Goal: Information Seeking & Learning: Learn about a topic

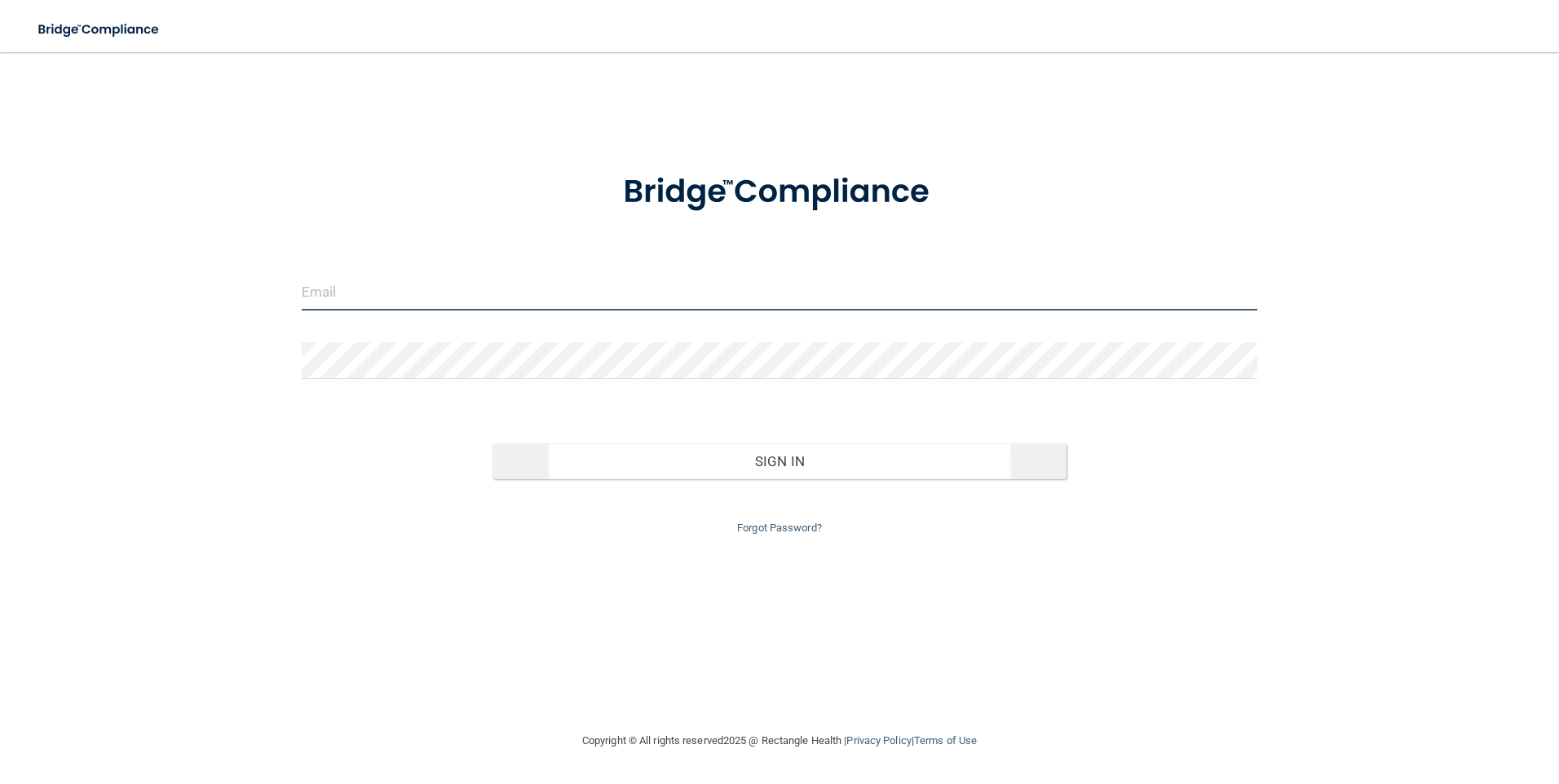
type input "[EMAIL_ADDRESS][DOMAIN_NAME]"
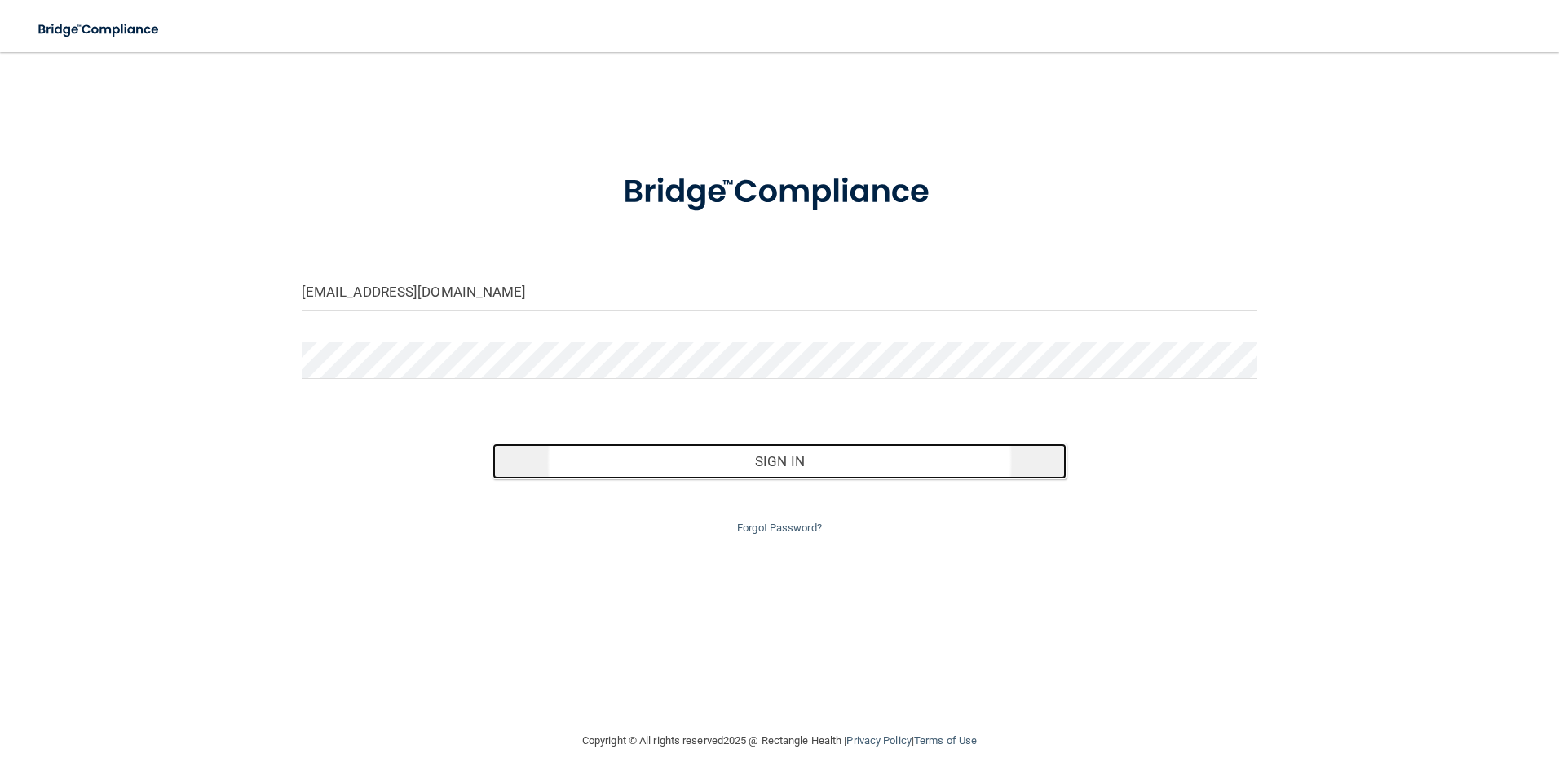
click at [750, 461] on button "Sign In" at bounding box center [780, 461] width 574 height 36
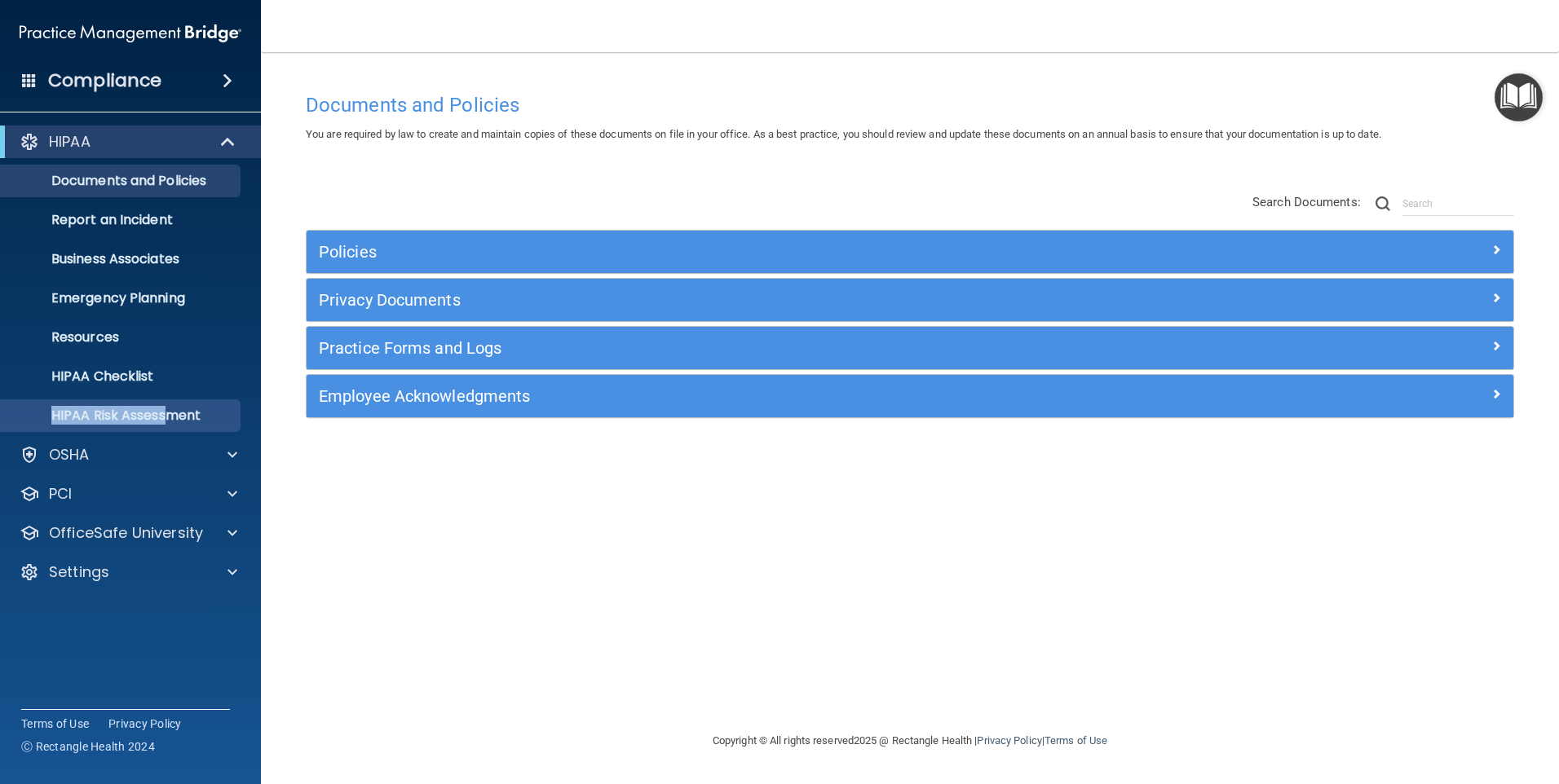
drag, startPoint x: 163, startPoint y: 408, endPoint x: 157, endPoint y: 425, distance: 18.0
click at [157, 425] on ul "Documents and Policies Report an Incident Business Associates Emergency Plannin…" at bounding box center [132, 294] width 296 height 274
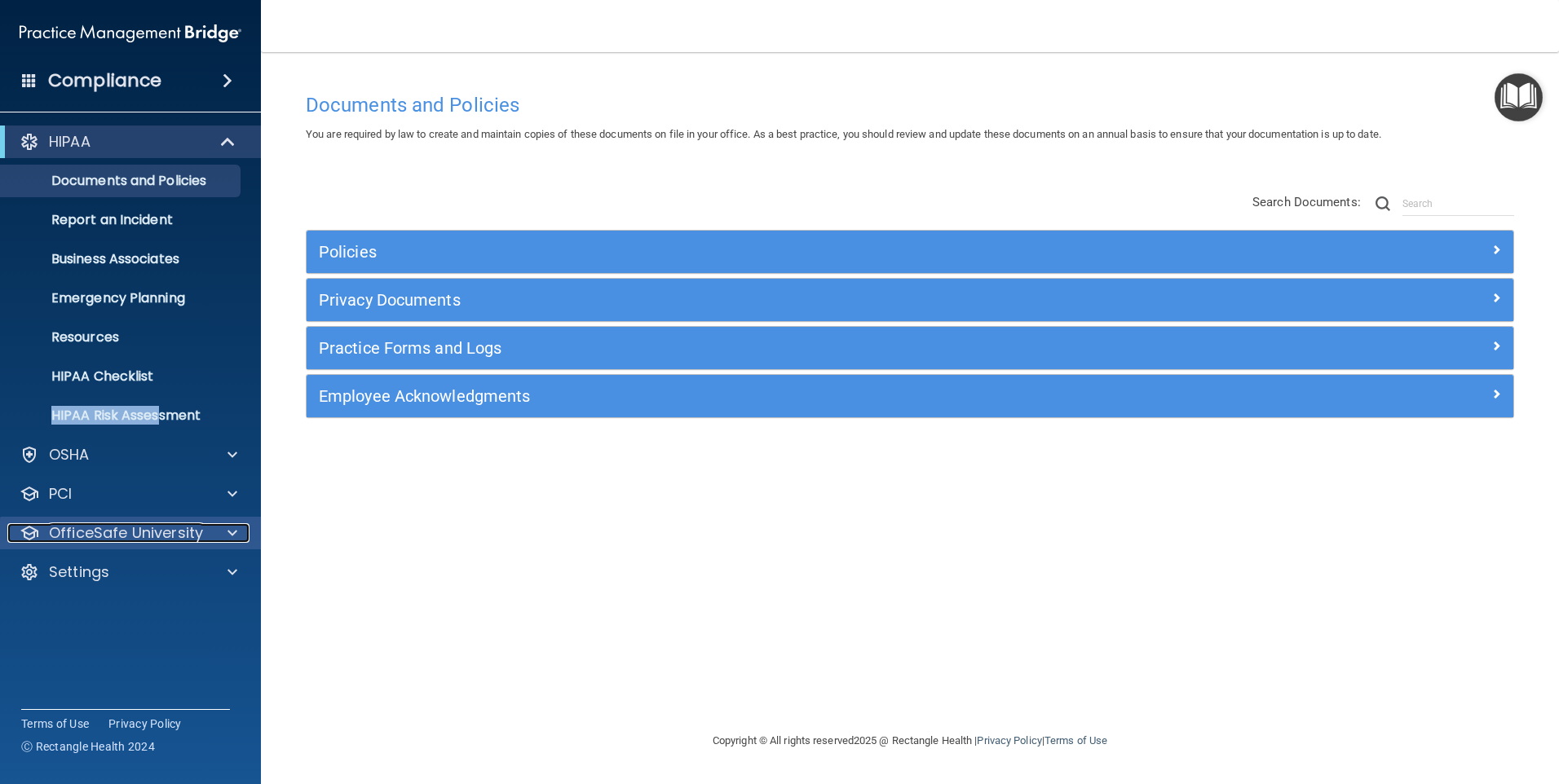
drag, startPoint x: 157, startPoint y: 425, endPoint x: 101, endPoint y: 531, distance: 119.9
click at [103, 531] on p "OfficeSafe University" at bounding box center [125, 533] width 154 height 20
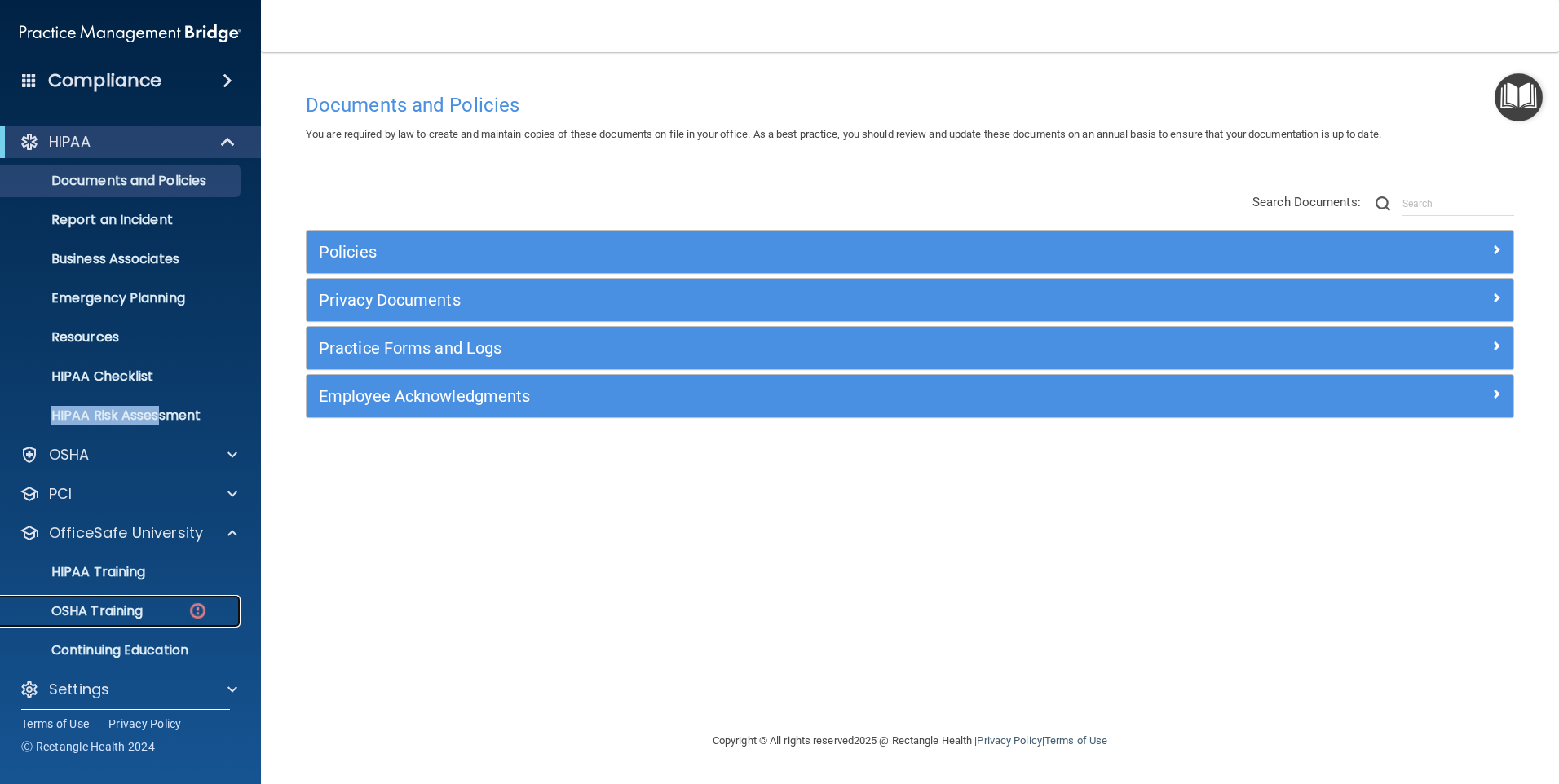
click at [70, 603] on p "OSHA Training" at bounding box center [76, 611] width 132 height 16
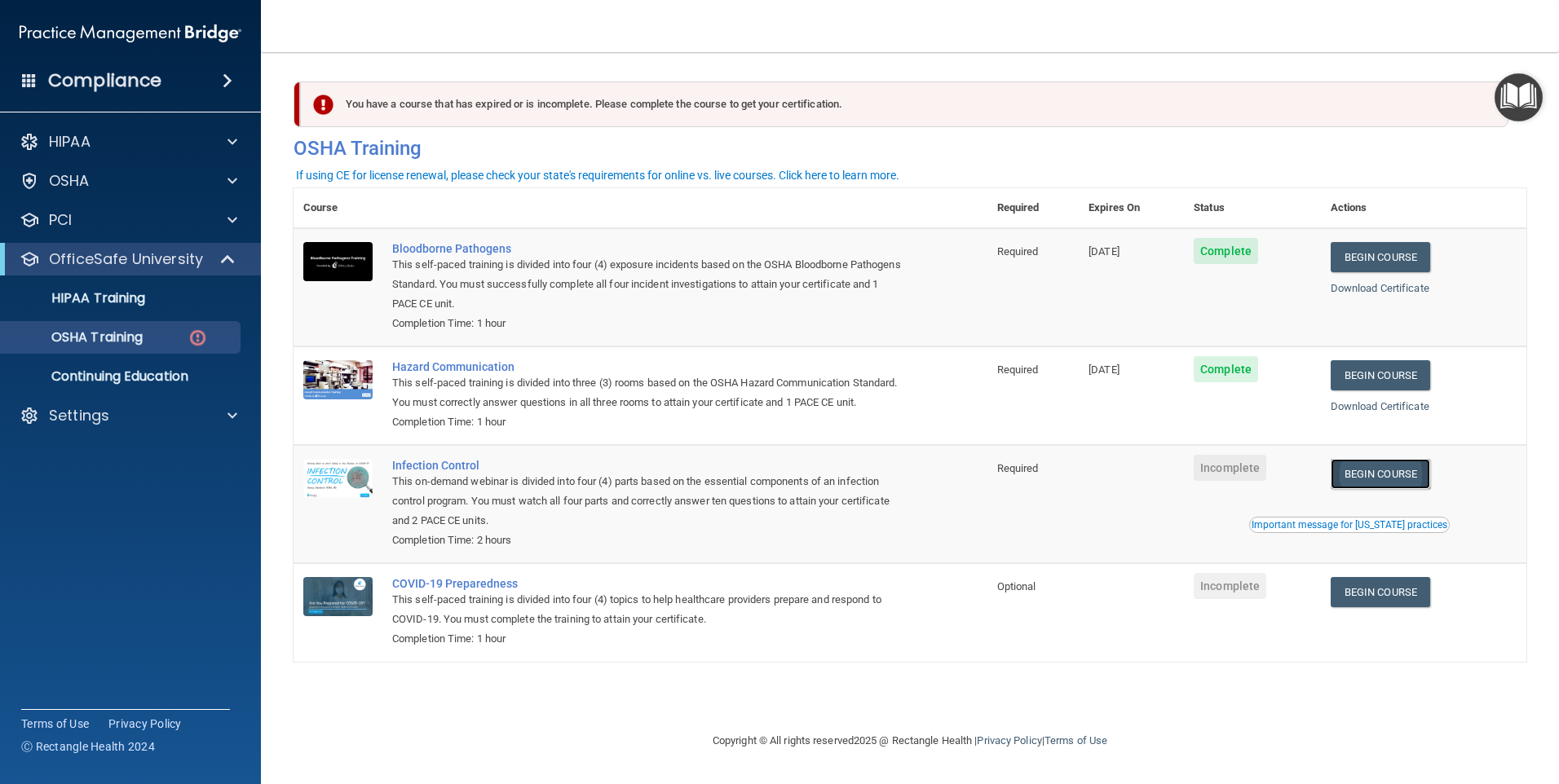
click at [1397, 489] on link "Begin Course" at bounding box center [1380, 474] width 99 height 30
click at [1374, 489] on link "Begin Course" at bounding box center [1380, 474] width 99 height 30
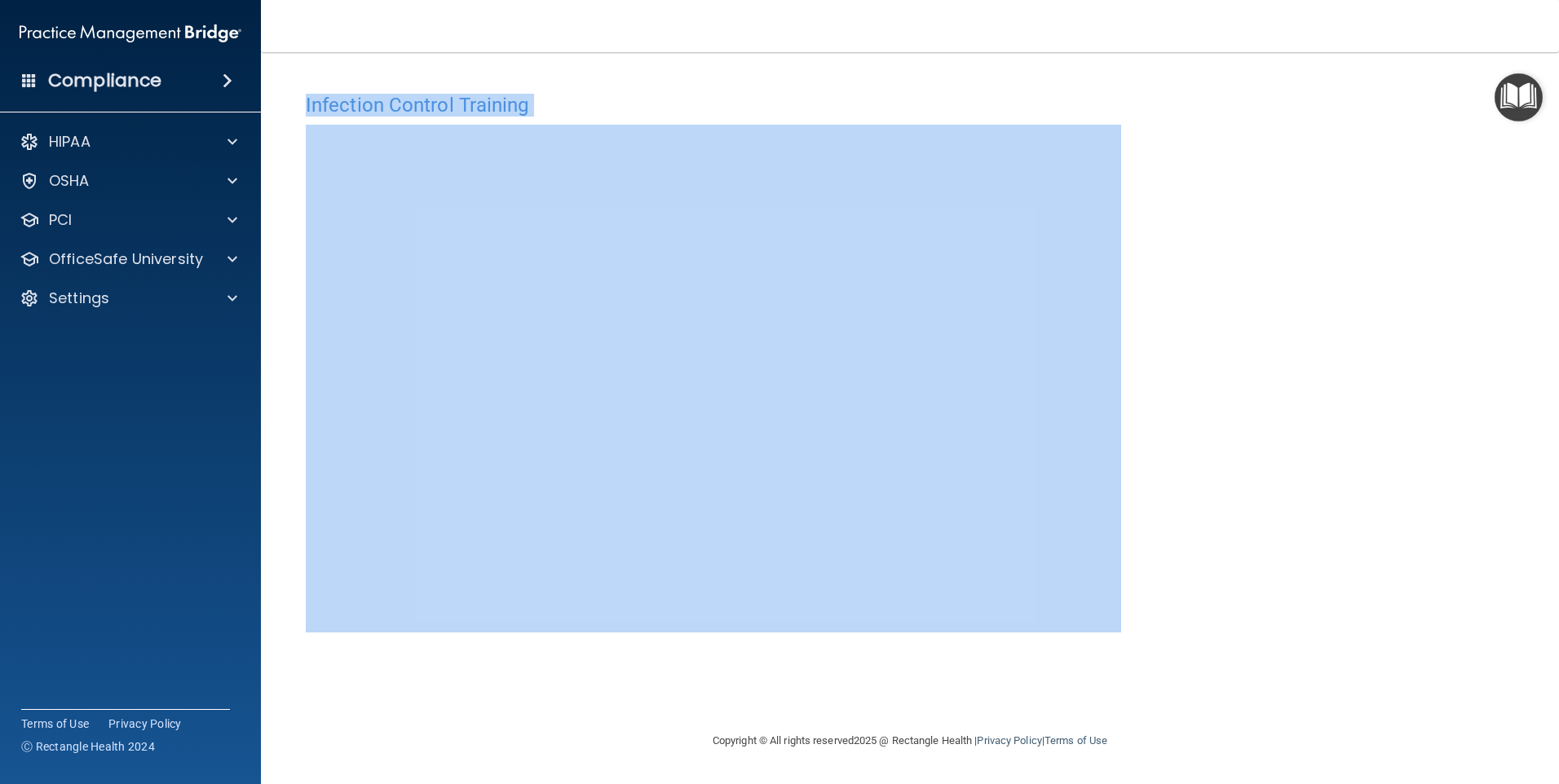
drag, startPoint x: 1561, startPoint y: 290, endPoint x: 889, endPoint y: -60, distance: 757.7
click at [889, 0] on html "Compliance HIPAA Documents and Policies Report an Incident Business Associates …" at bounding box center [780, 392] width 1559 height 784
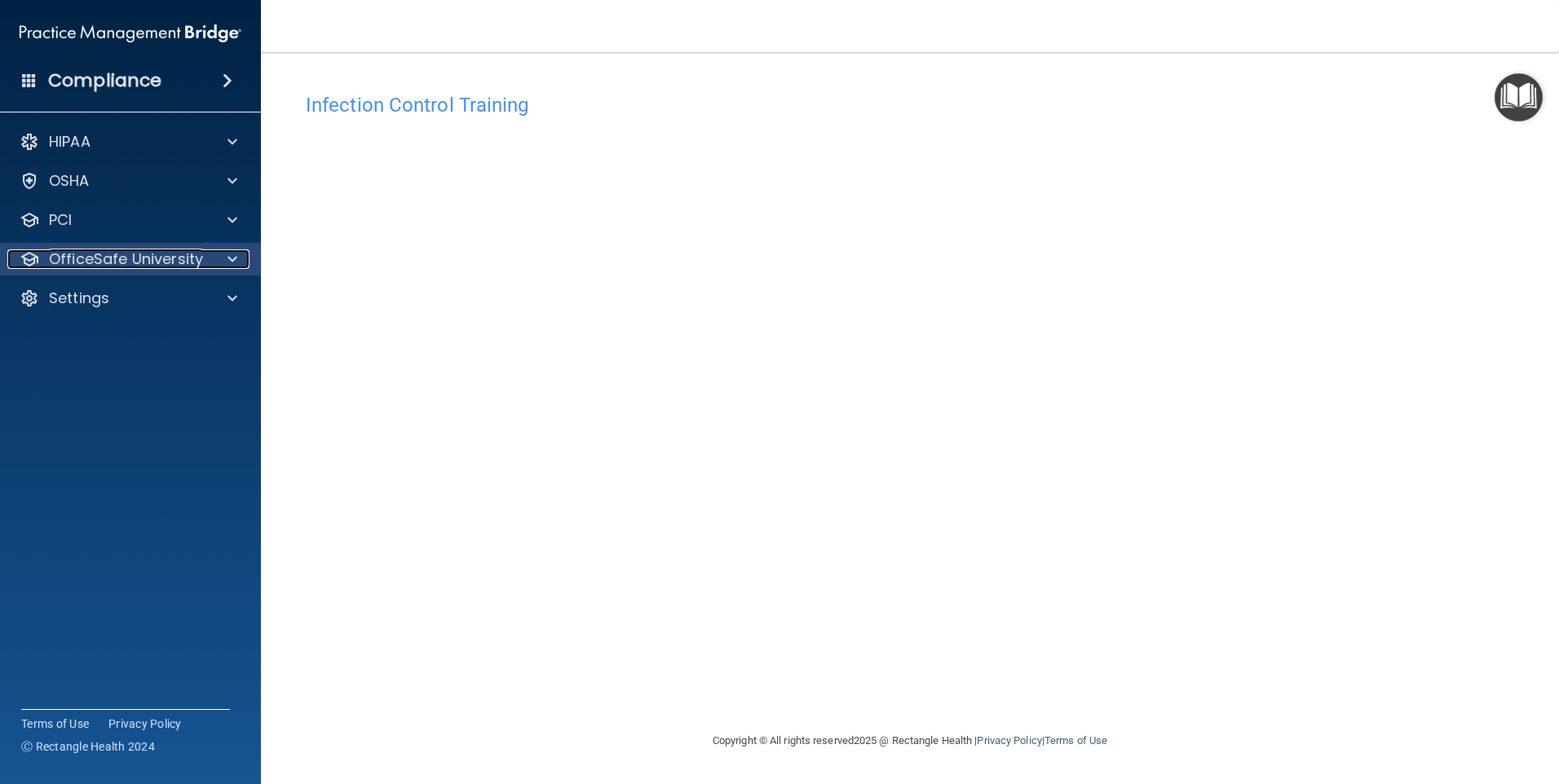
click at [99, 262] on p "OfficeSafe University" at bounding box center [125, 260] width 154 height 20
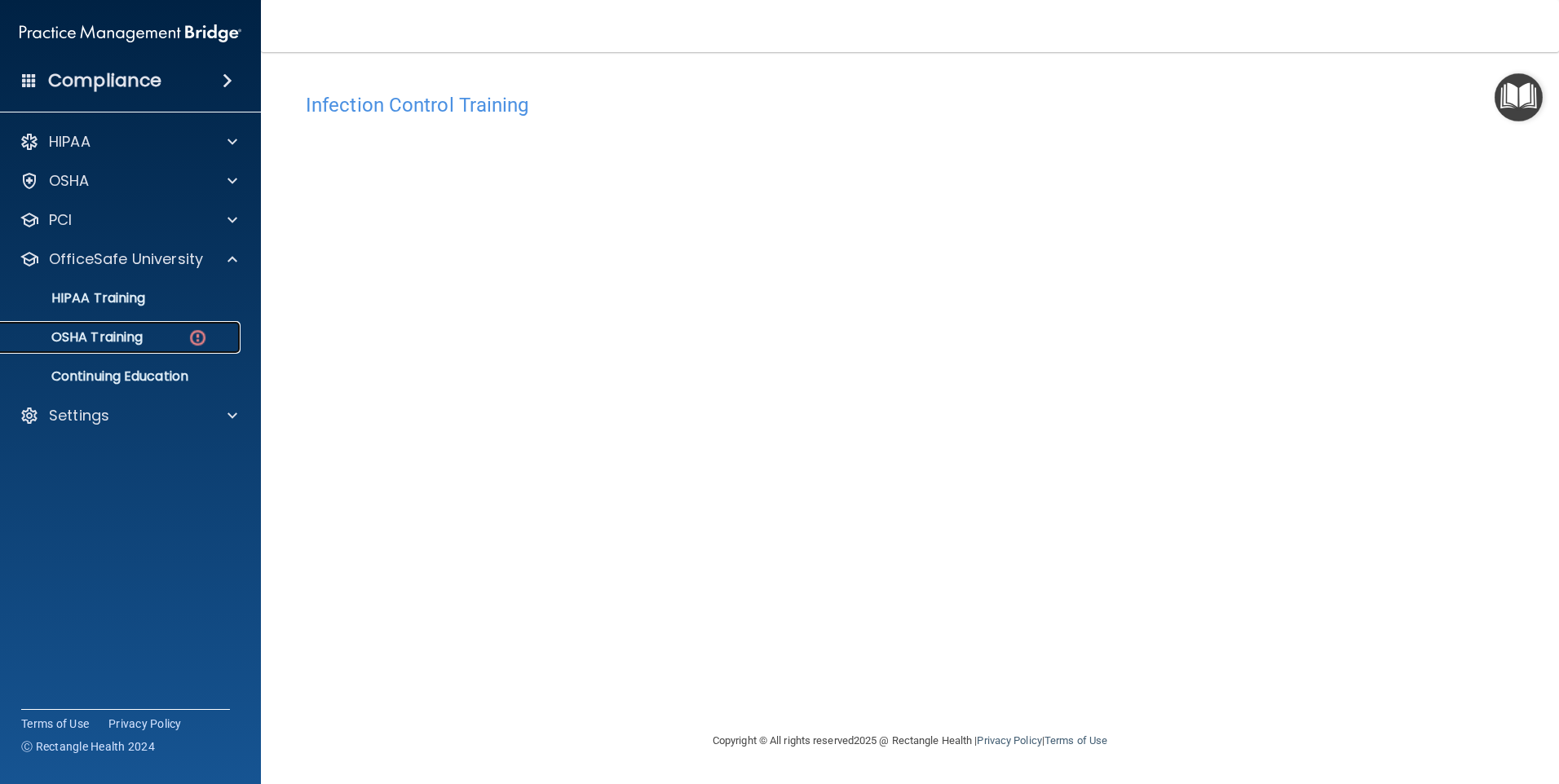
click at [84, 339] on p "OSHA Training" at bounding box center [76, 337] width 132 height 16
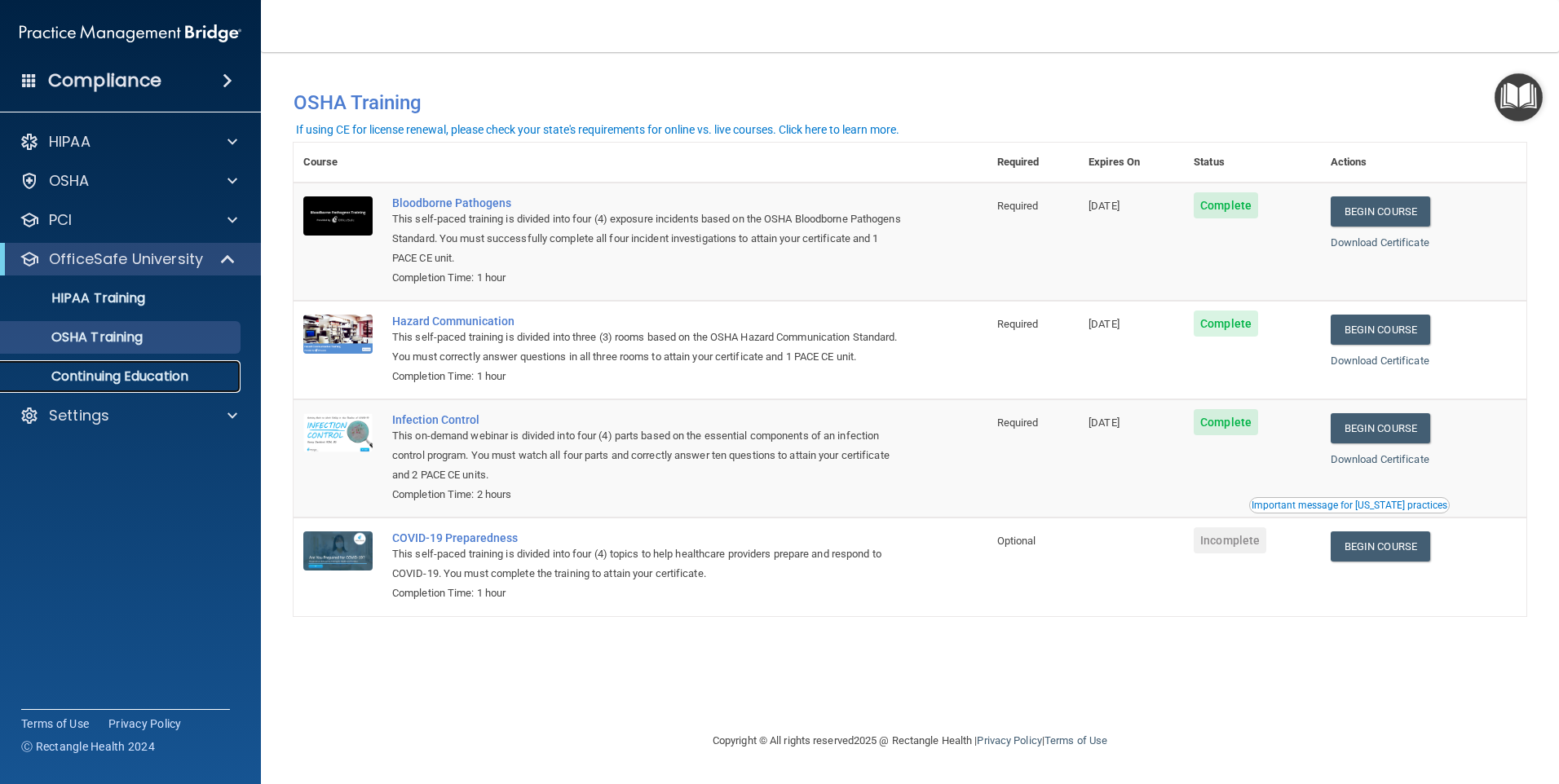
click at [110, 379] on p "Continuing Education" at bounding box center [122, 377] width 222 height 16
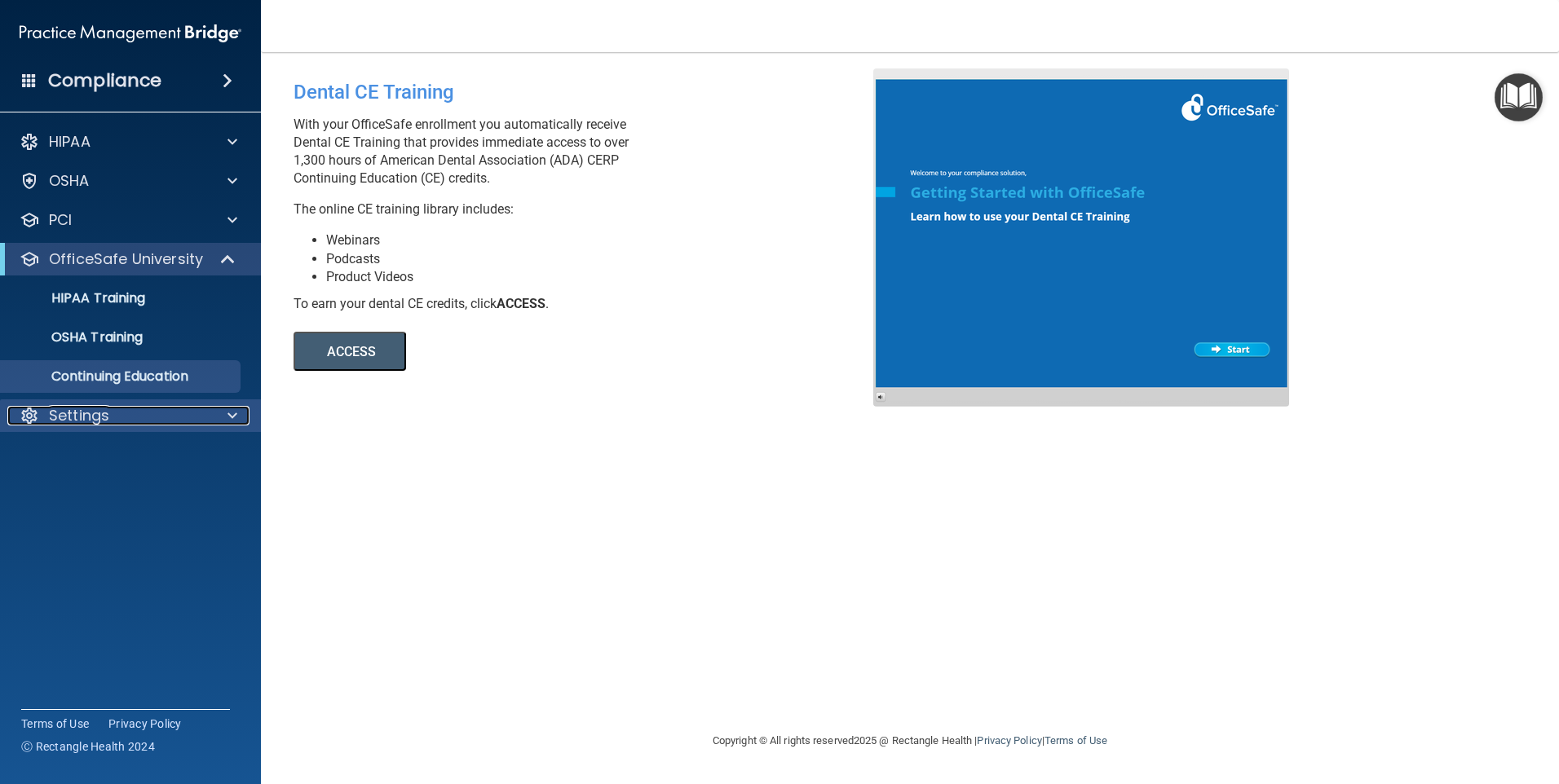
click at [236, 407] on span at bounding box center [232, 415] width 10 height 20
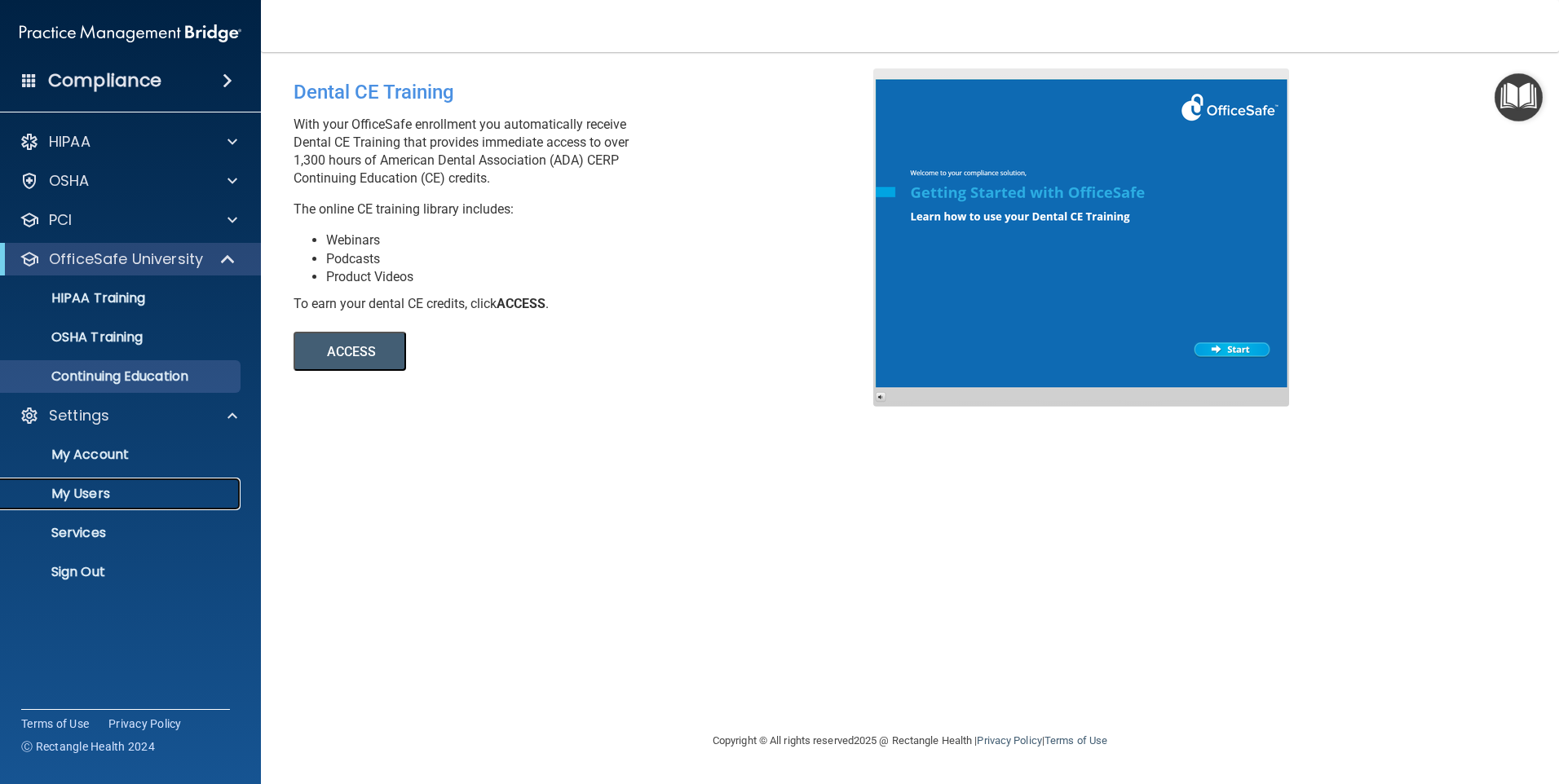
click at [103, 486] on p "My Users" at bounding box center [122, 494] width 222 height 16
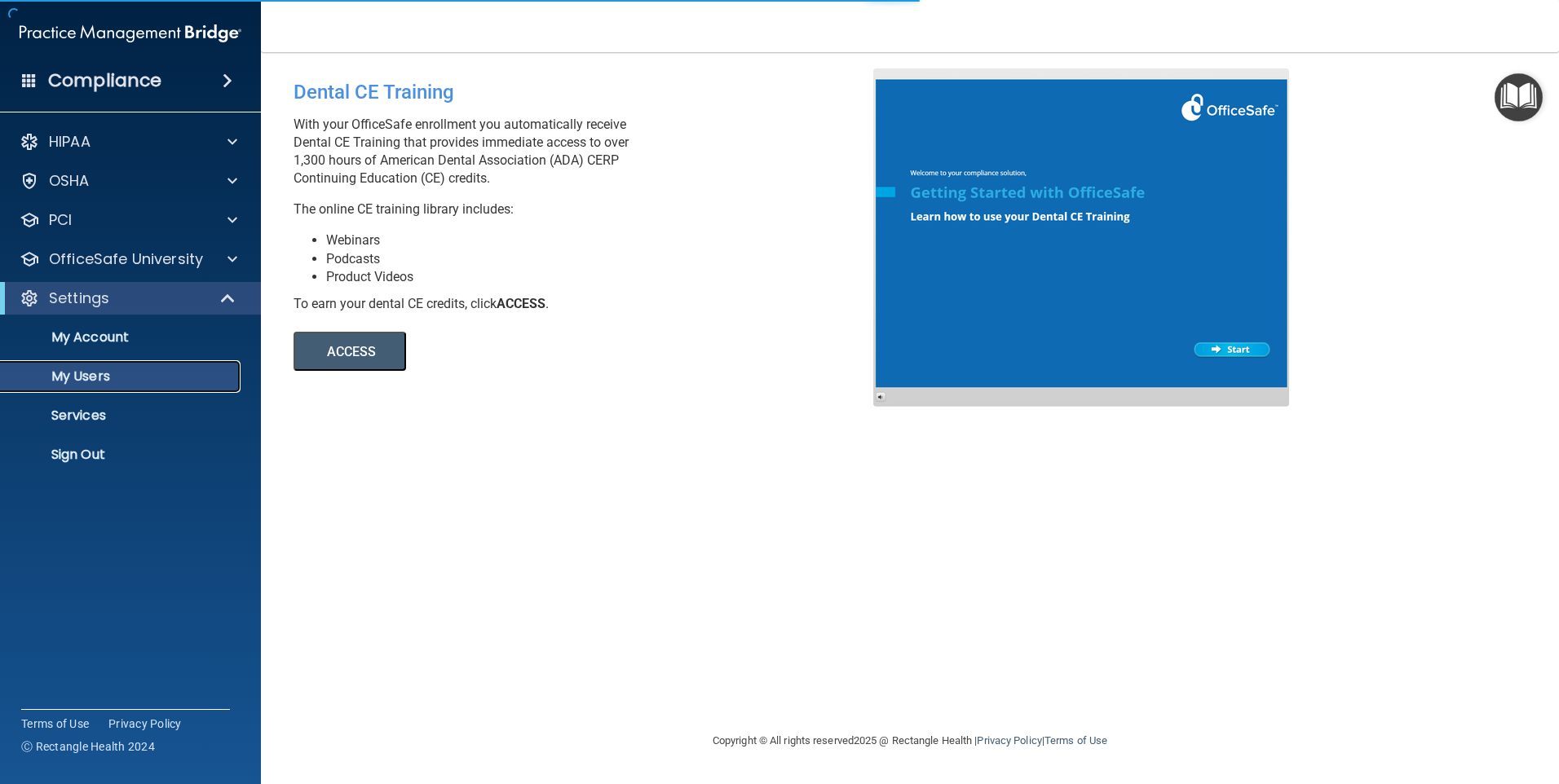
select select "20"
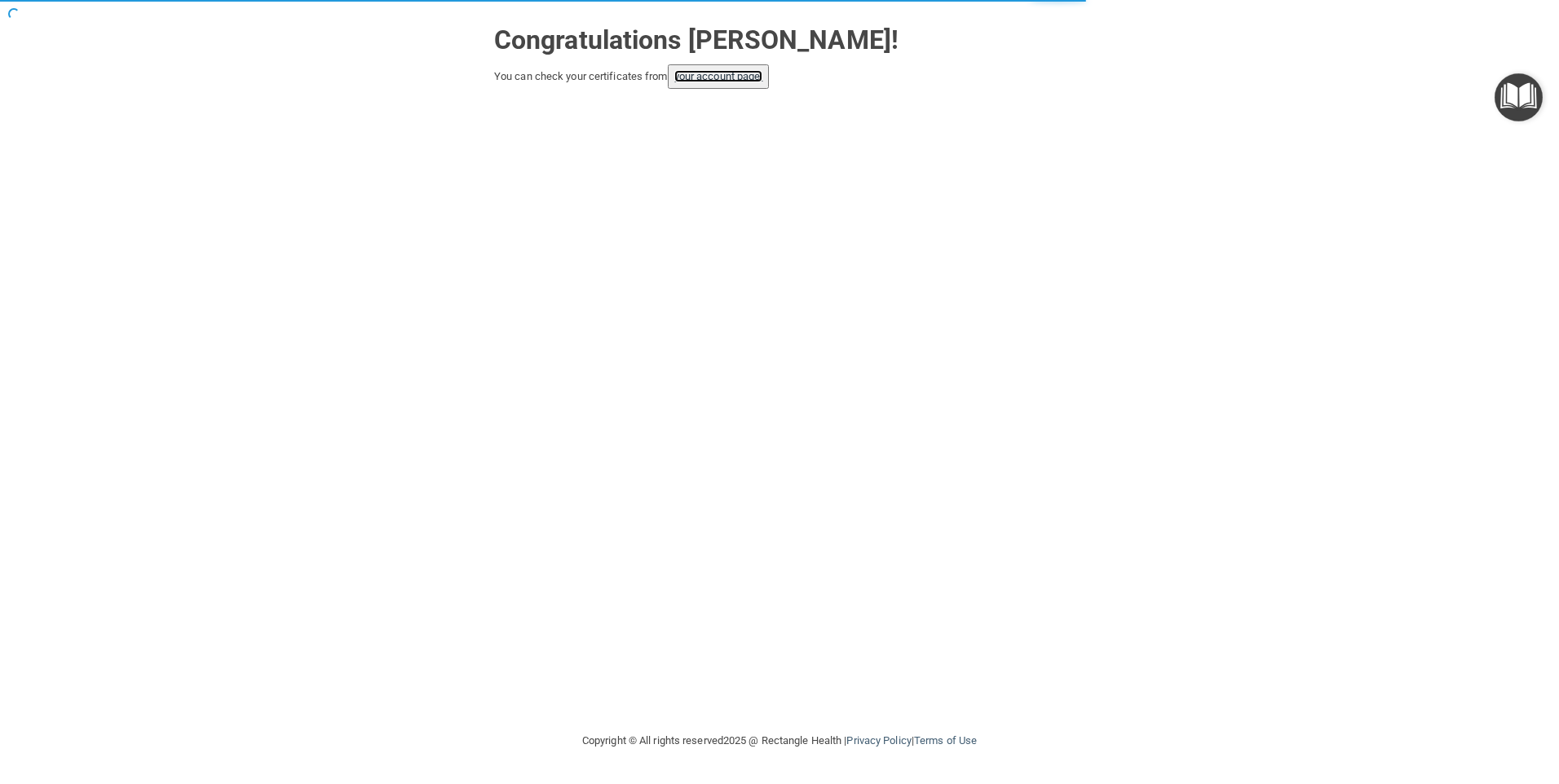
click at [714, 77] on link "your account page!" at bounding box center [719, 76] width 89 height 12
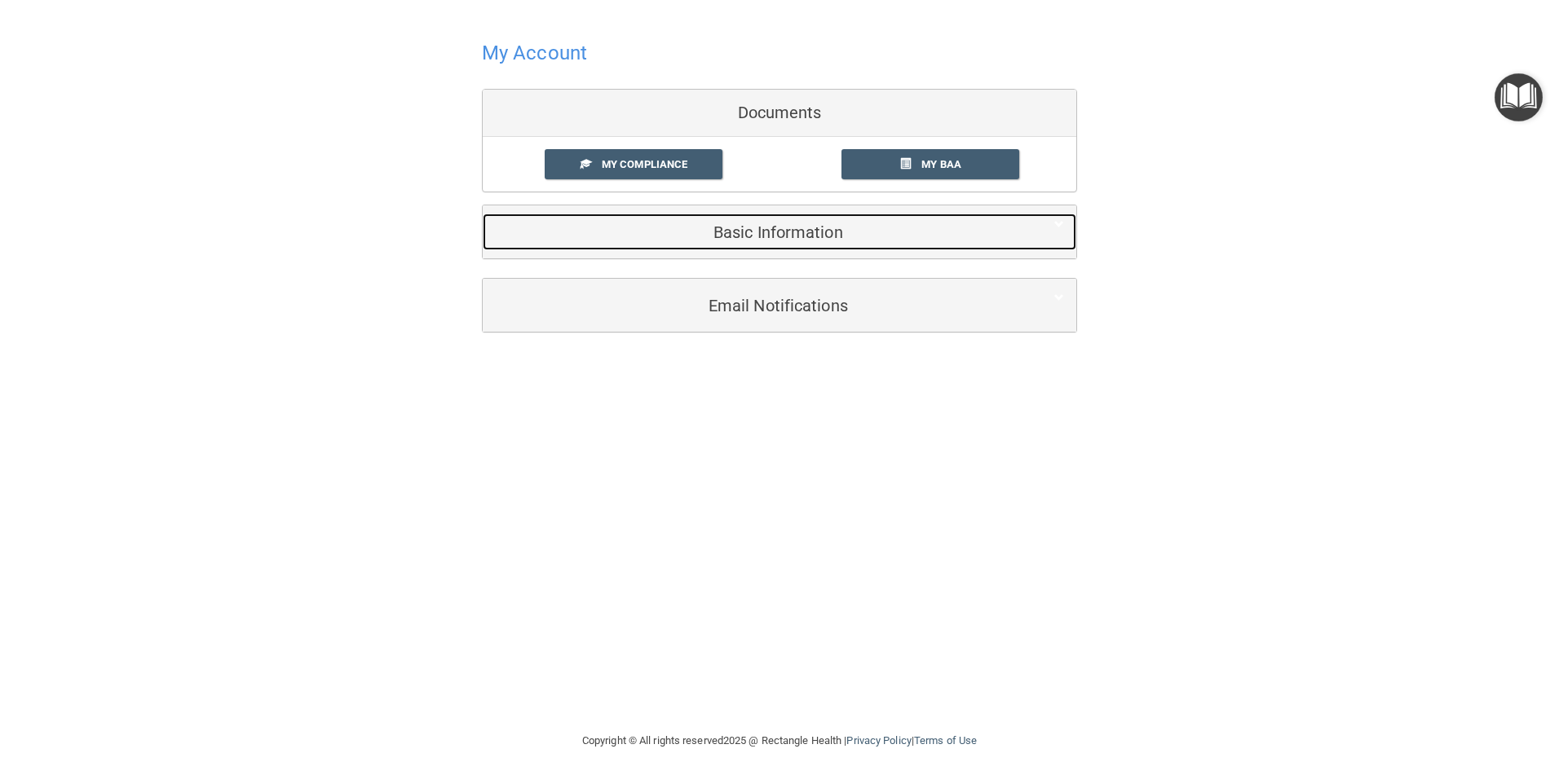
click at [743, 240] on h5 "Basic Information" at bounding box center [755, 232] width 520 height 18
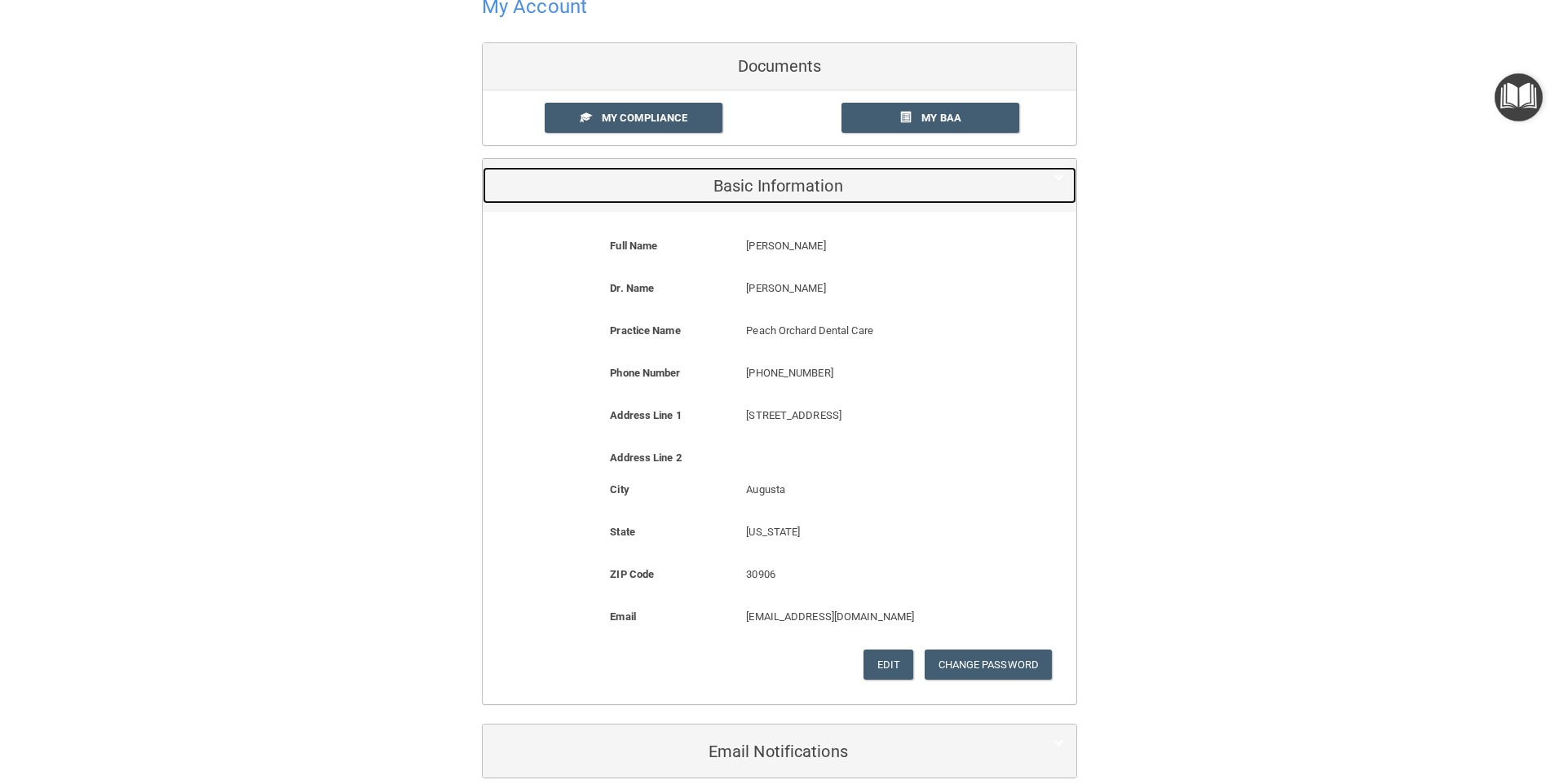
scroll to position [125, 0]
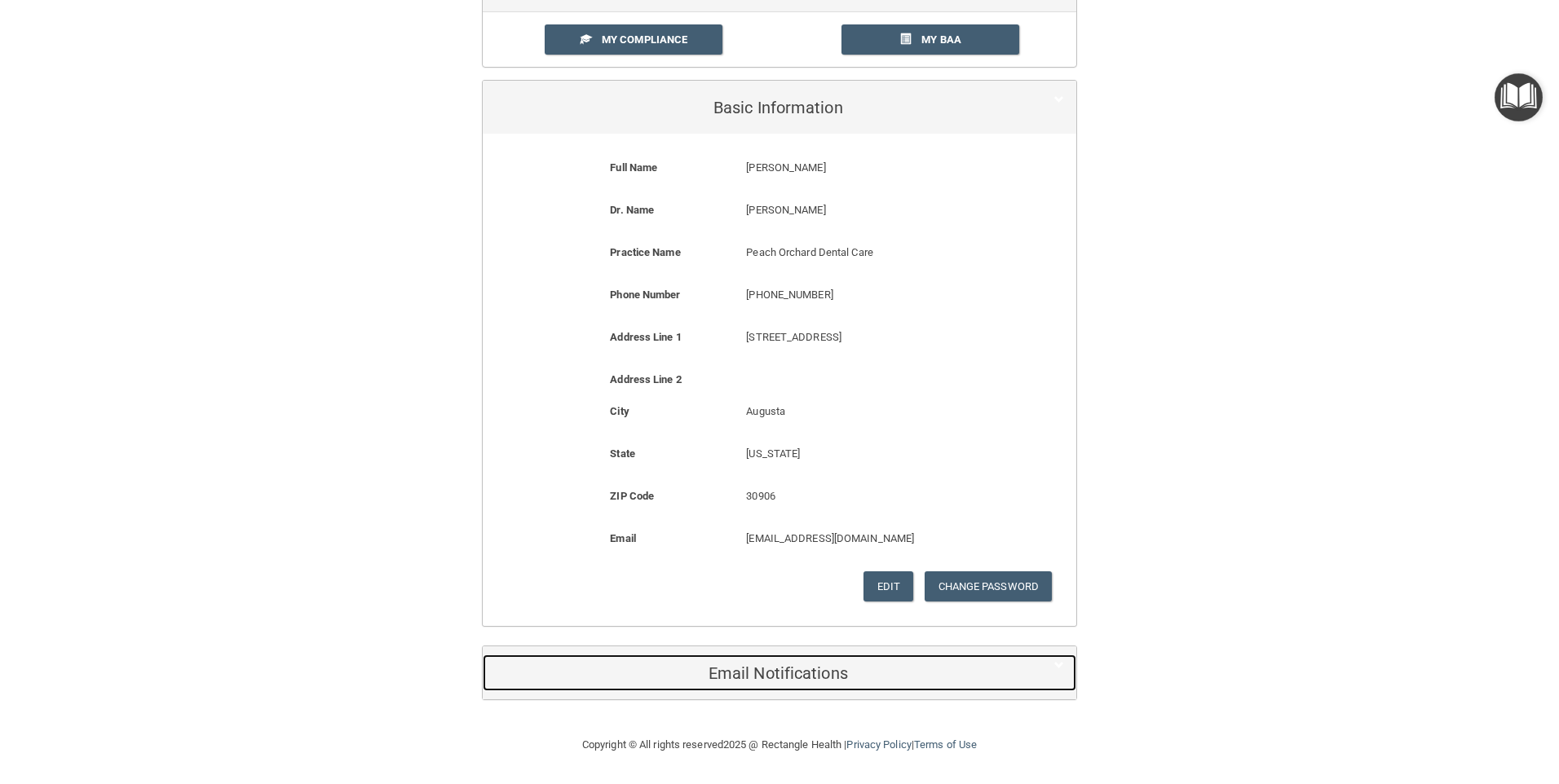
click at [746, 681] on h5 "Email Notifications" at bounding box center [755, 673] width 520 height 18
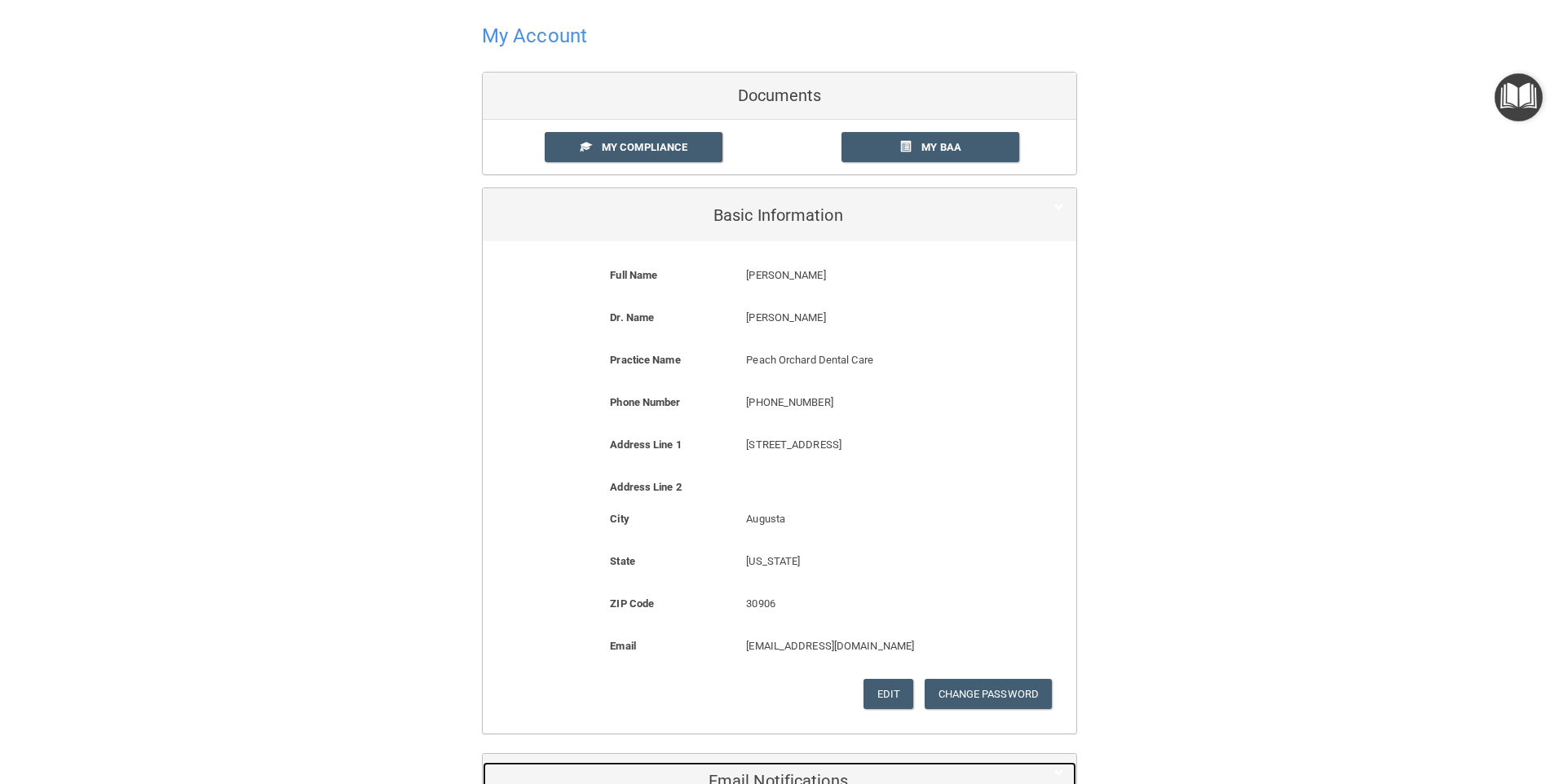
scroll to position [0, 0]
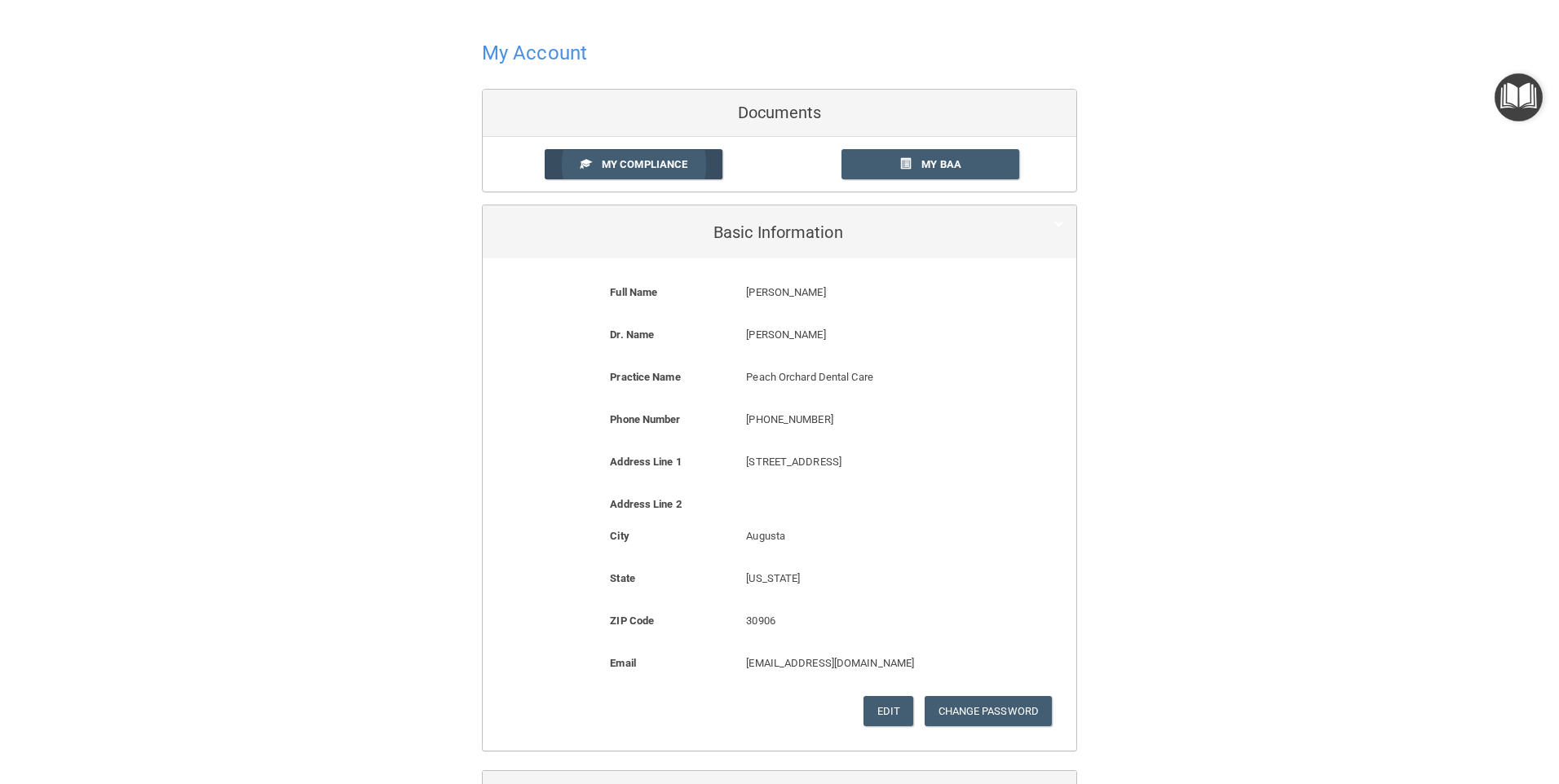
click at [637, 164] on span "My Compliance" at bounding box center [645, 164] width 85 height 12
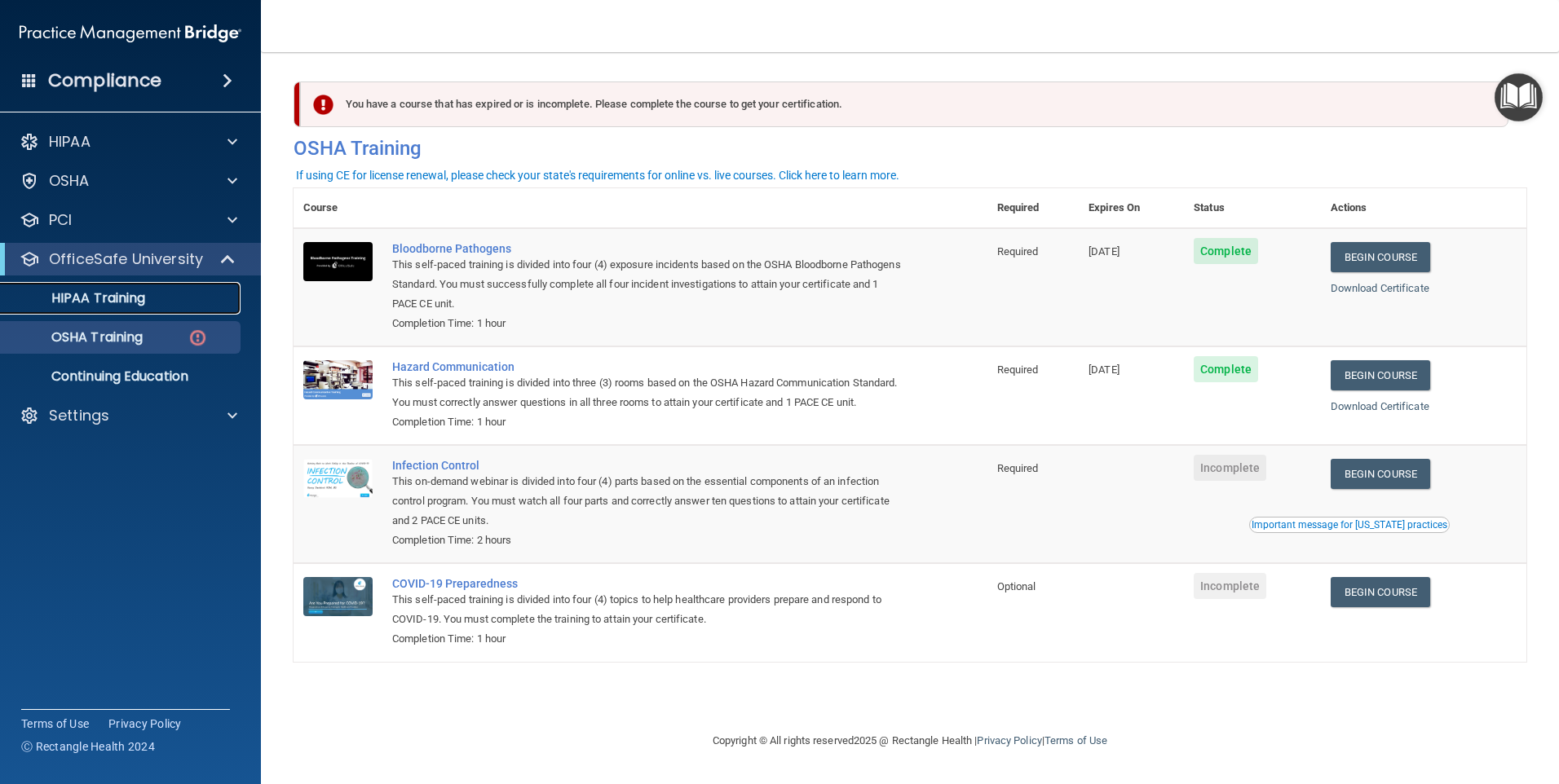
click at [90, 299] on p "HIPAA Training" at bounding box center [78, 298] width 135 height 16
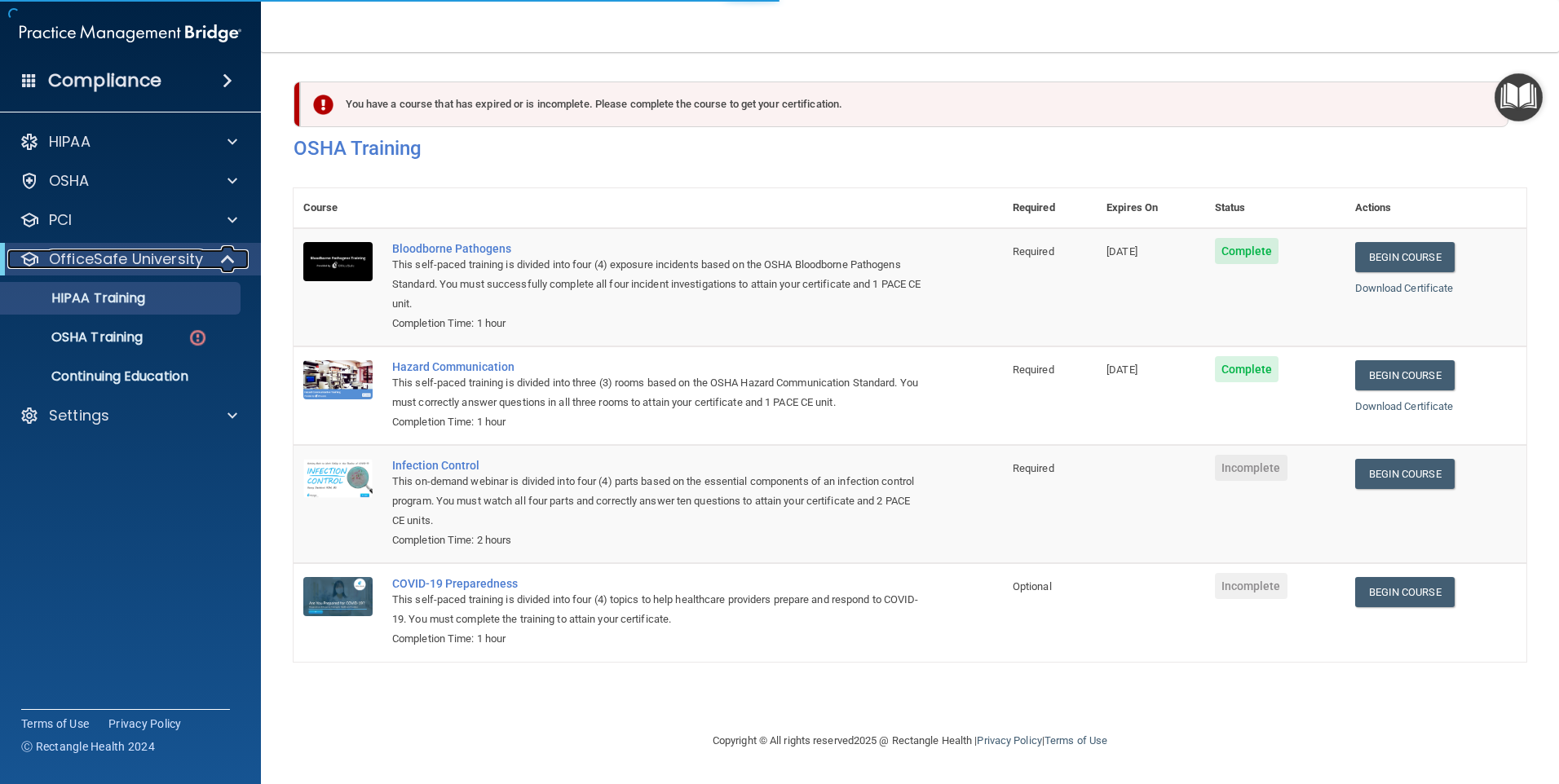
click at [124, 254] on p "OfficeSafe University" at bounding box center [125, 260] width 154 height 20
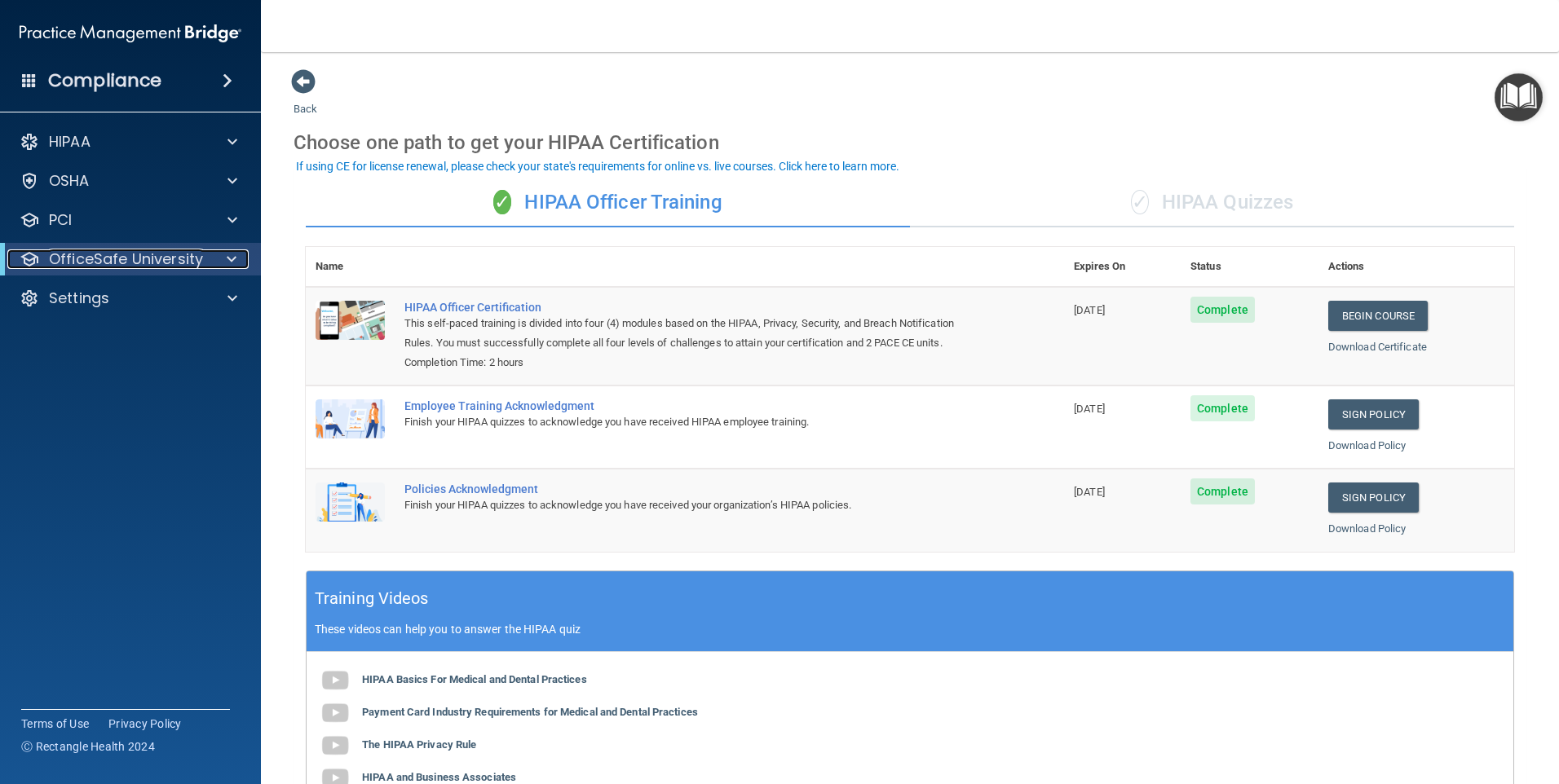
click at [235, 254] on span at bounding box center [232, 260] width 10 height 20
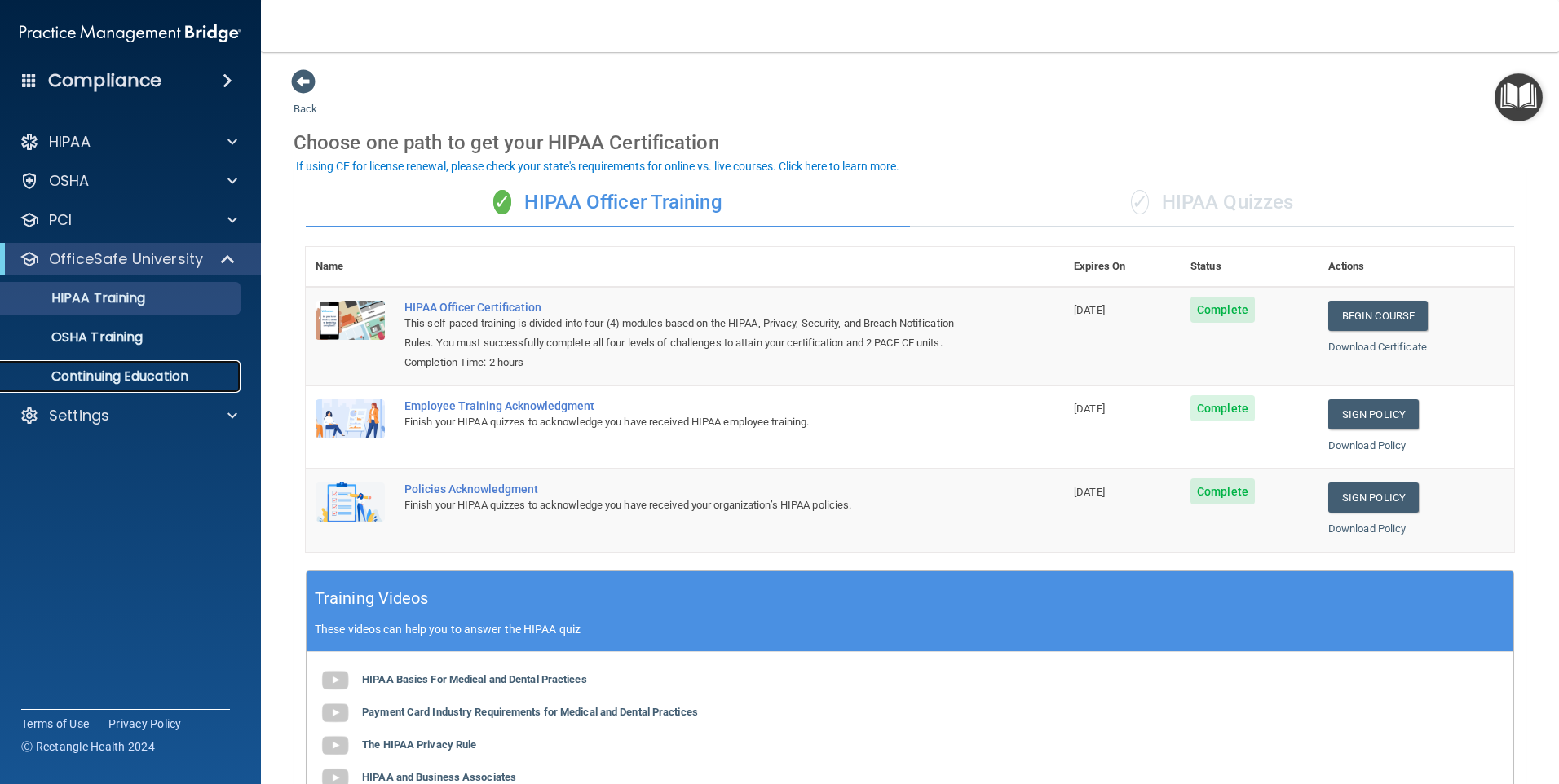
click at [111, 378] on p "Continuing Education" at bounding box center [122, 377] width 222 height 16
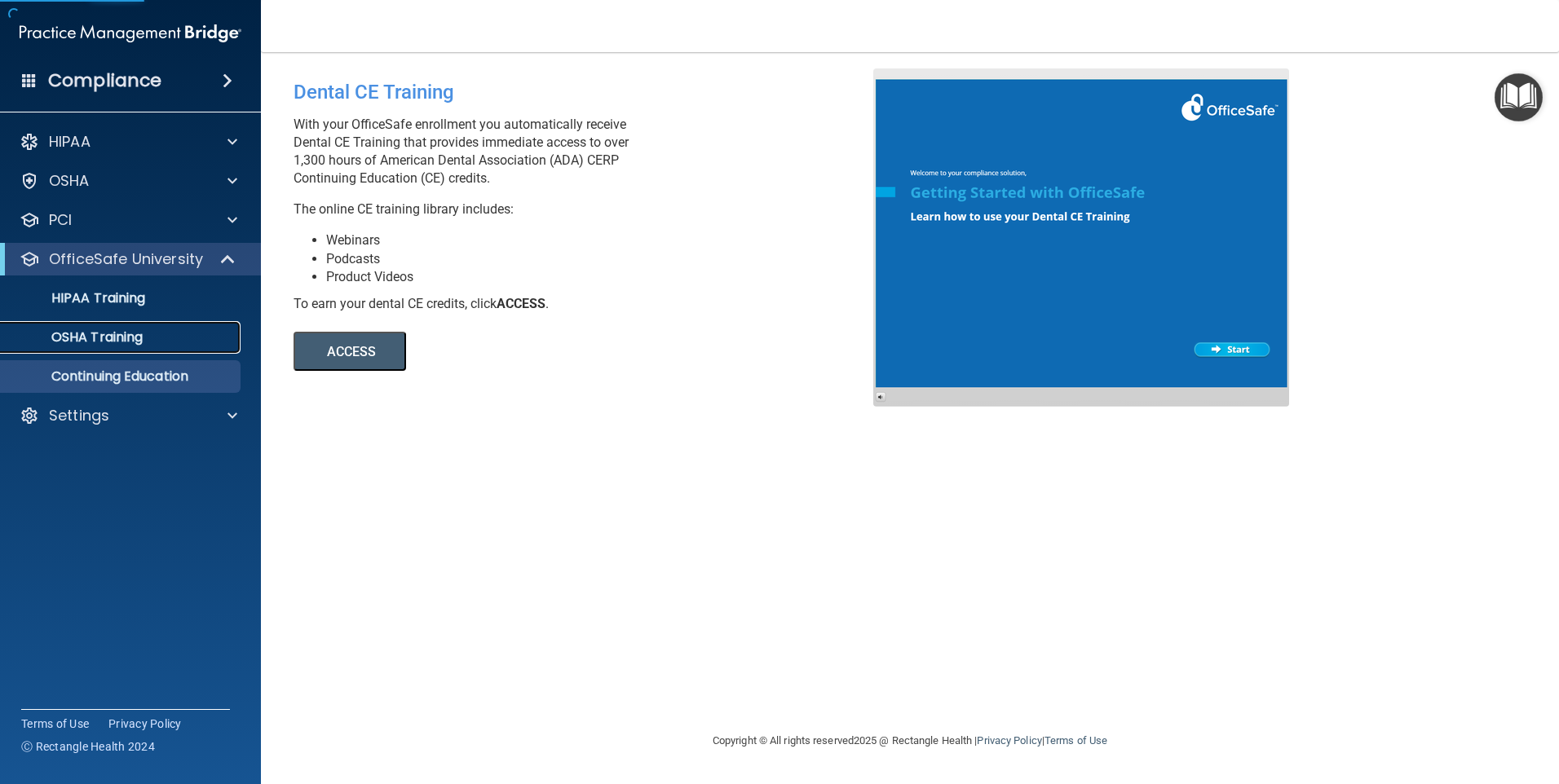
click at [95, 337] on p "OSHA Training" at bounding box center [76, 337] width 132 height 16
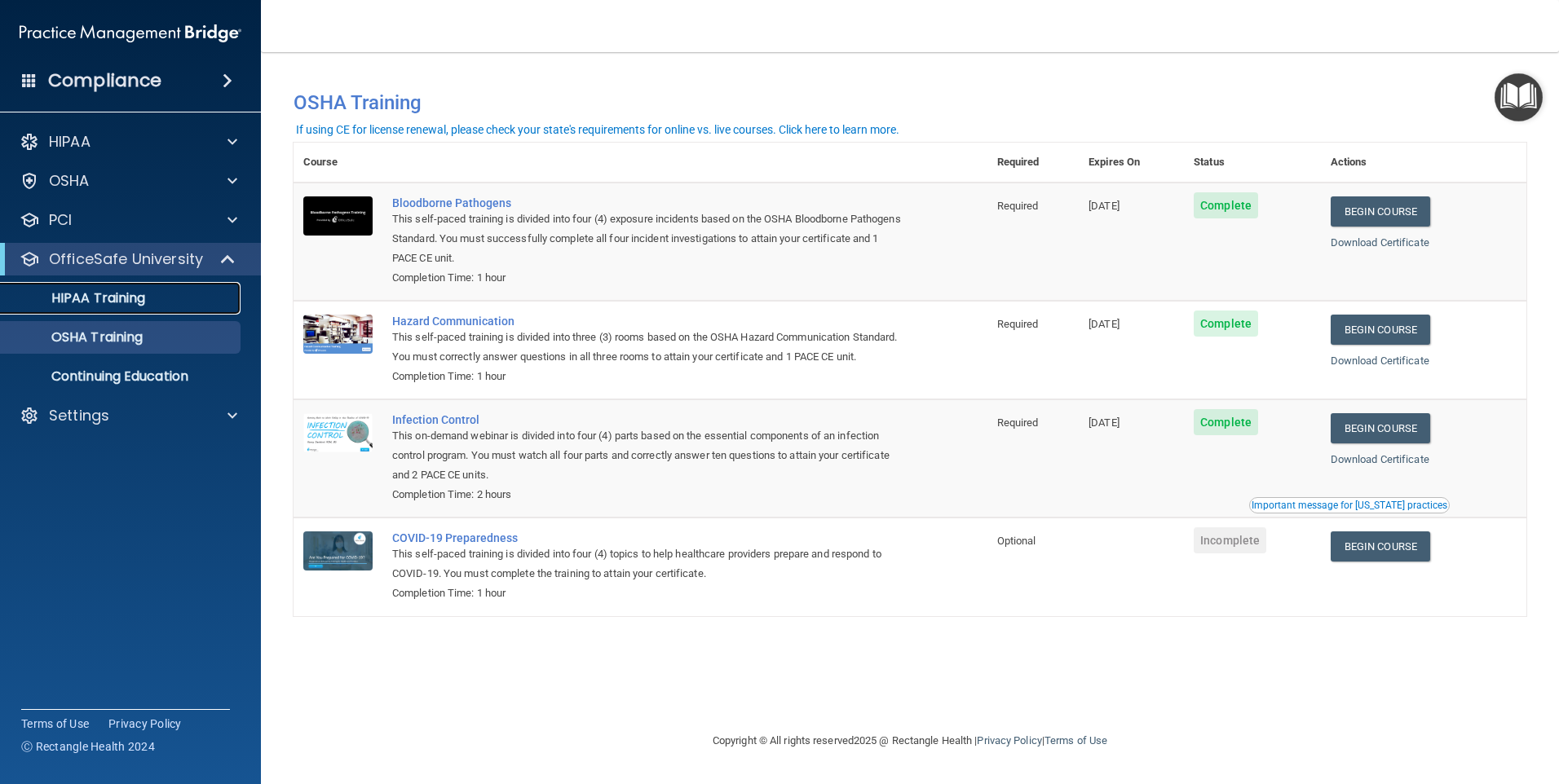
click at [92, 295] on p "HIPAA Training" at bounding box center [78, 298] width 135 height 16
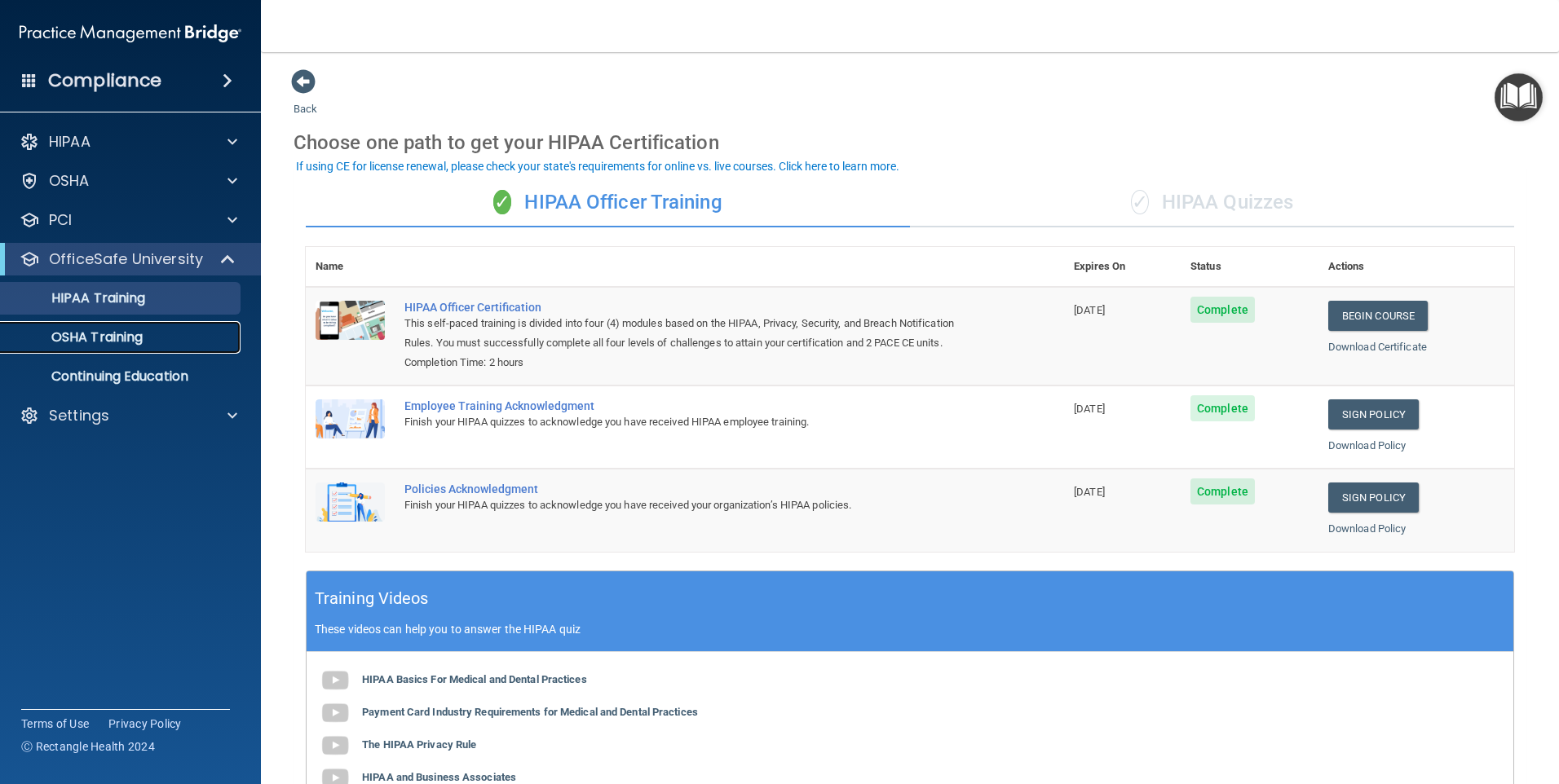
click at [98, 335] on p "OSHA Training" at bounding box center [76, 337] width 132 height 16
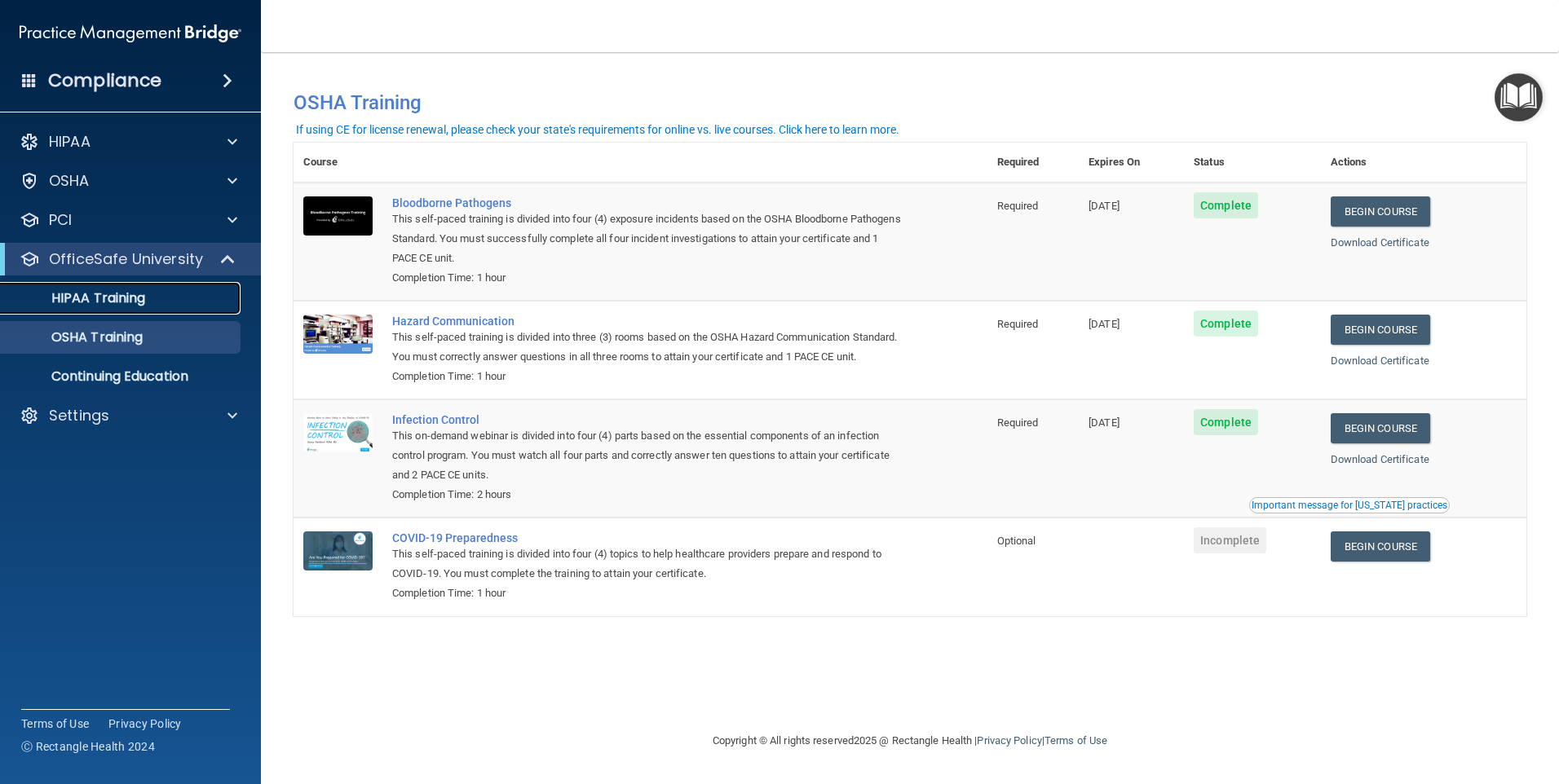
click at [104, 290] on p "HIPAA Training" at bounding box center [78, 298] width 135 height 16
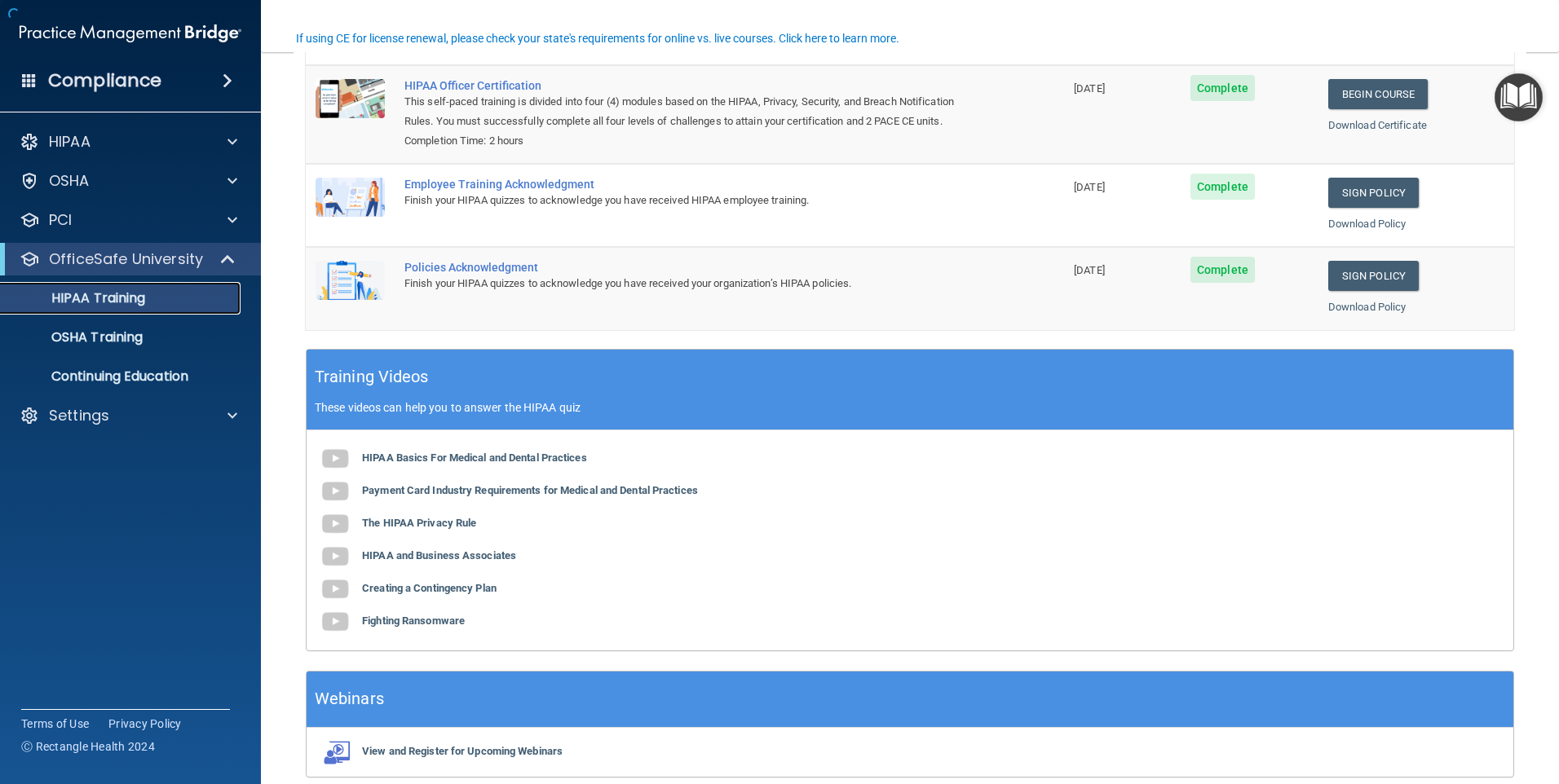
scroll to position [293, 0]
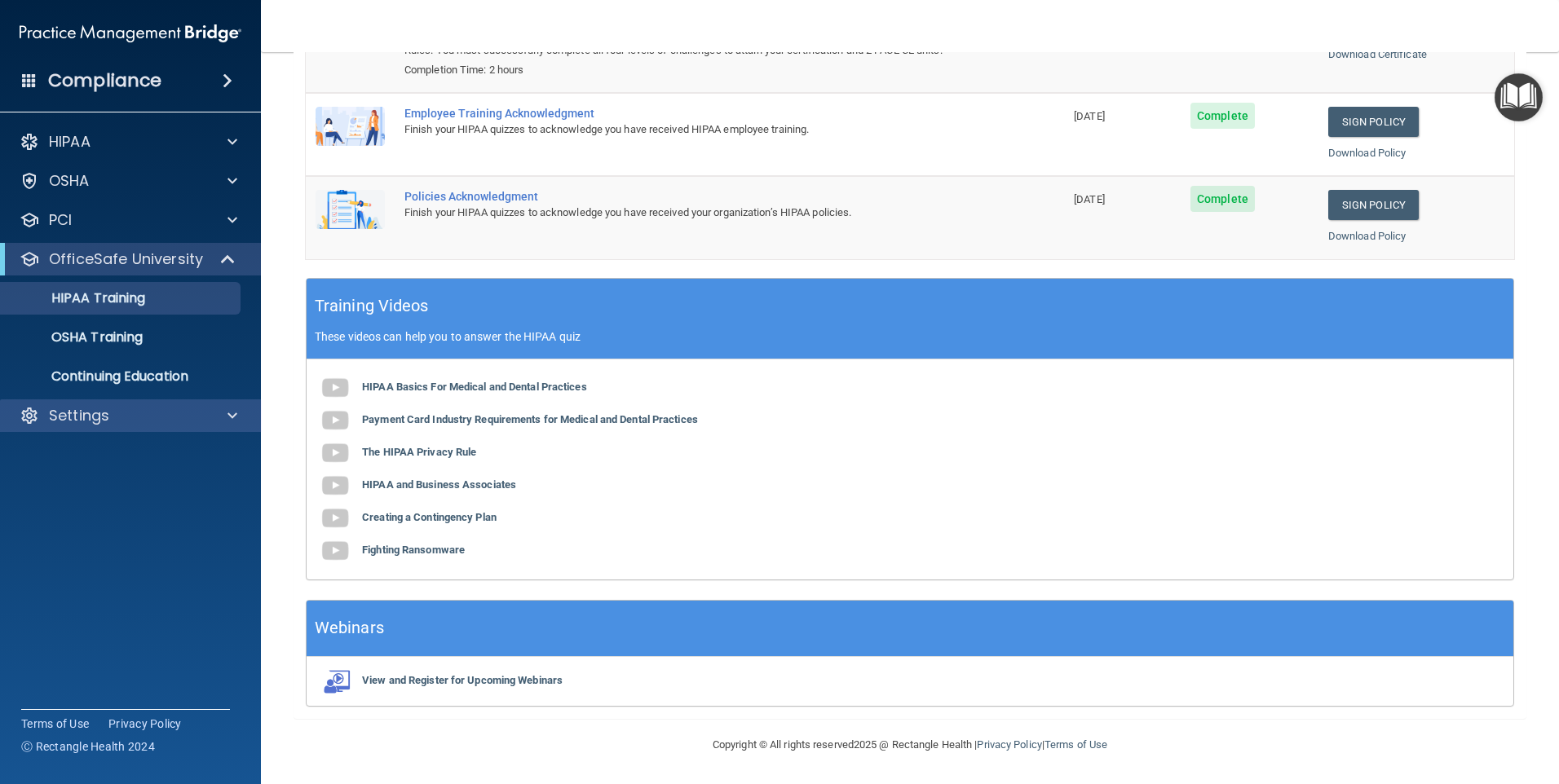
drag, startPoint x: 227, startPoint y: 401, endPoint x: 228, endPoint y: 413, distance: 12.0
click at [227, 401] on div "Settings" at bounding box center [131, 415] width 262 height 33
click at [231, 413] on span at bounding box center [232, 415] width 10 height 20
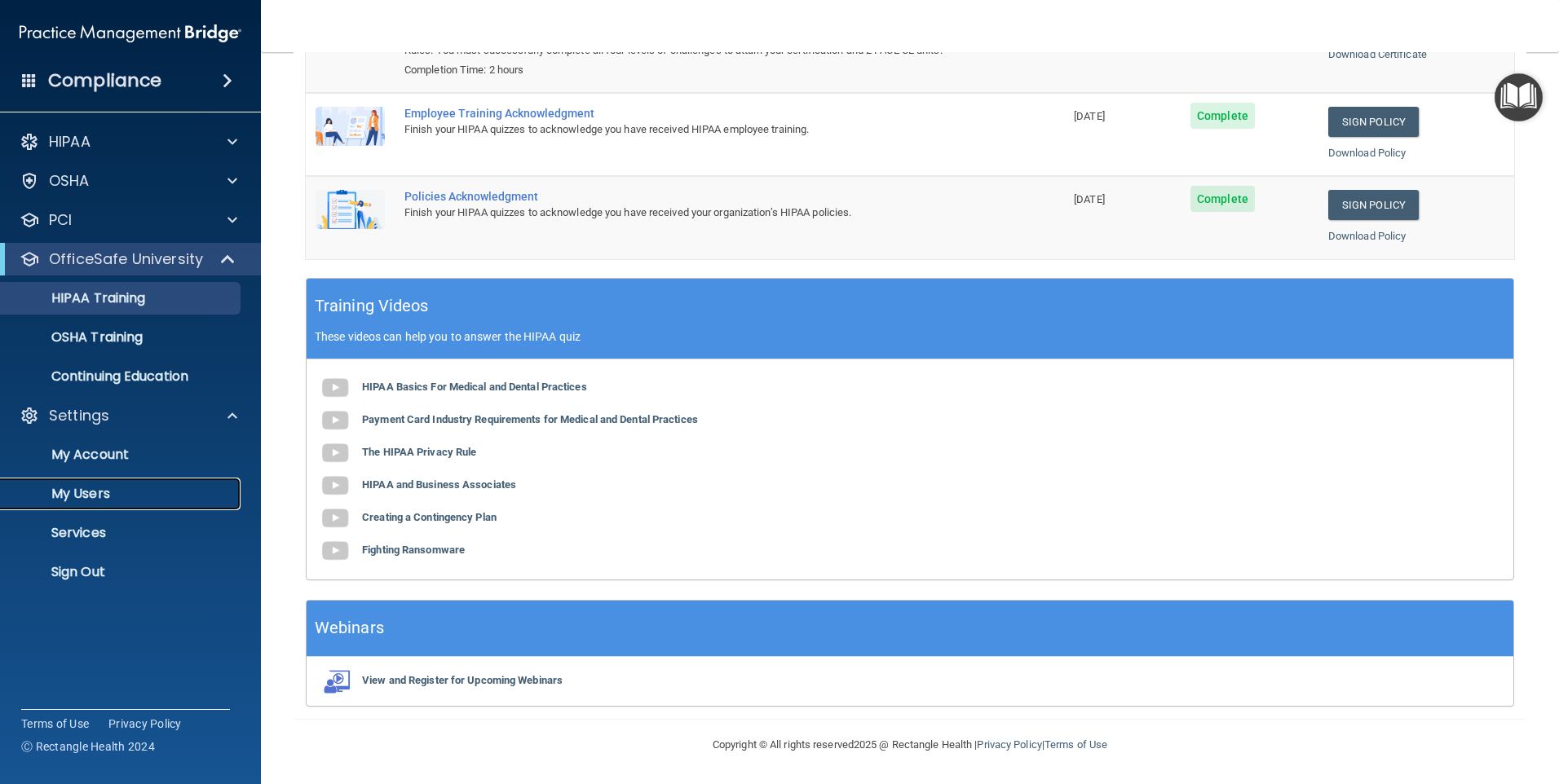
click at [80, 497] on p "My Users" at bounding box center [122, 494] width 222 height 16
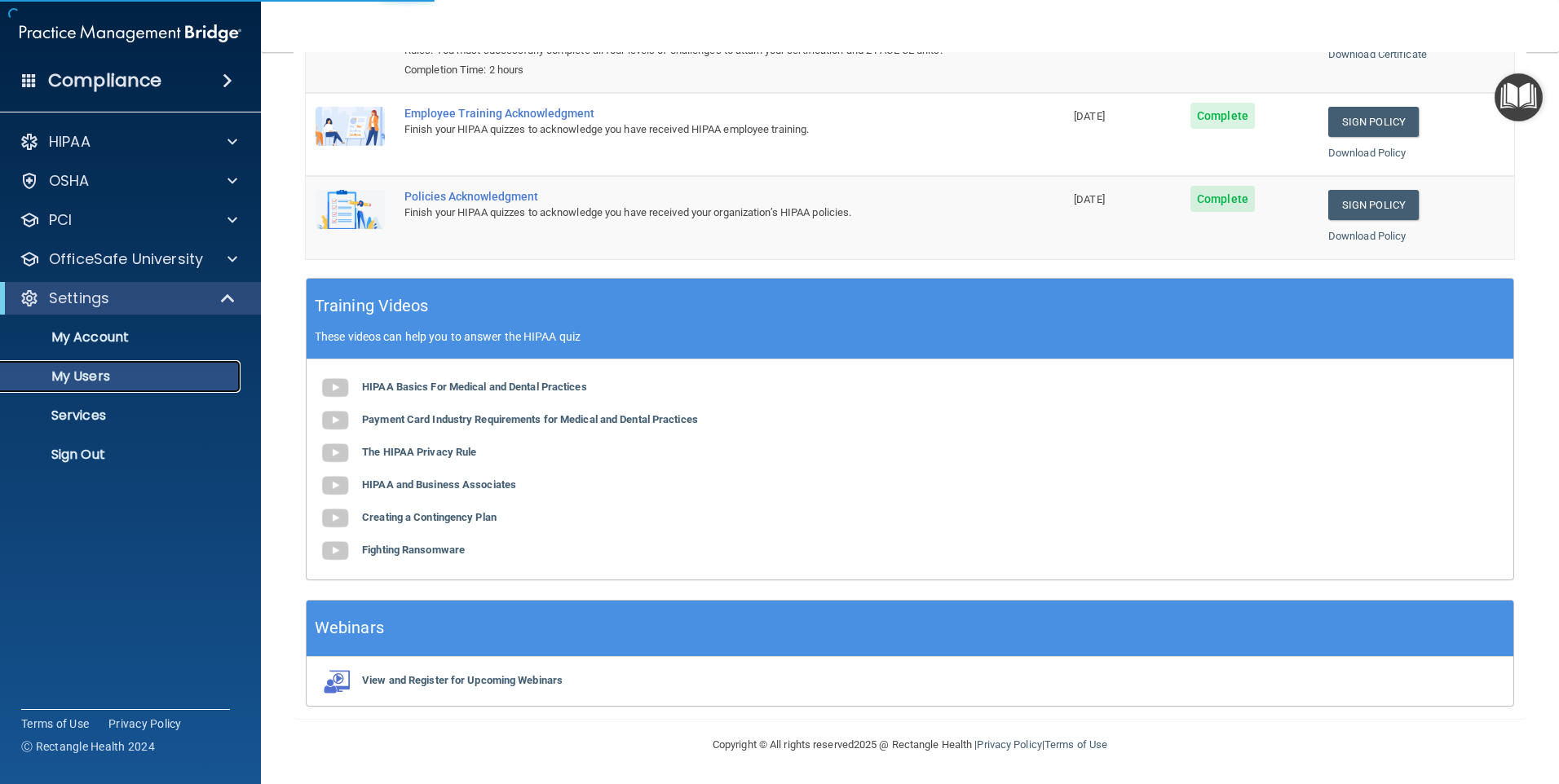
click at [81, 374] on p "My Users" at bounding box center [122, 377] width 222 height 16
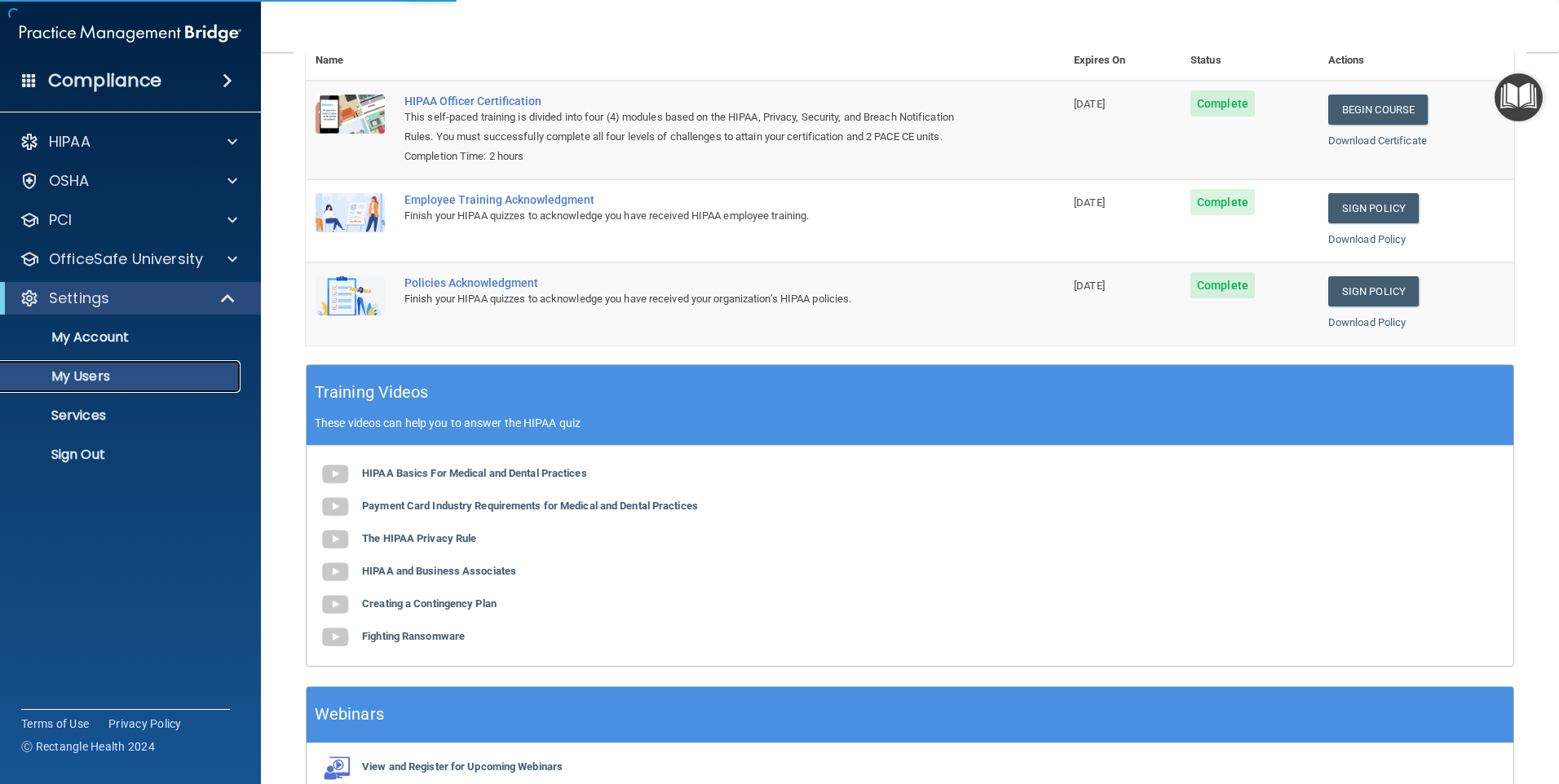
select select "20"
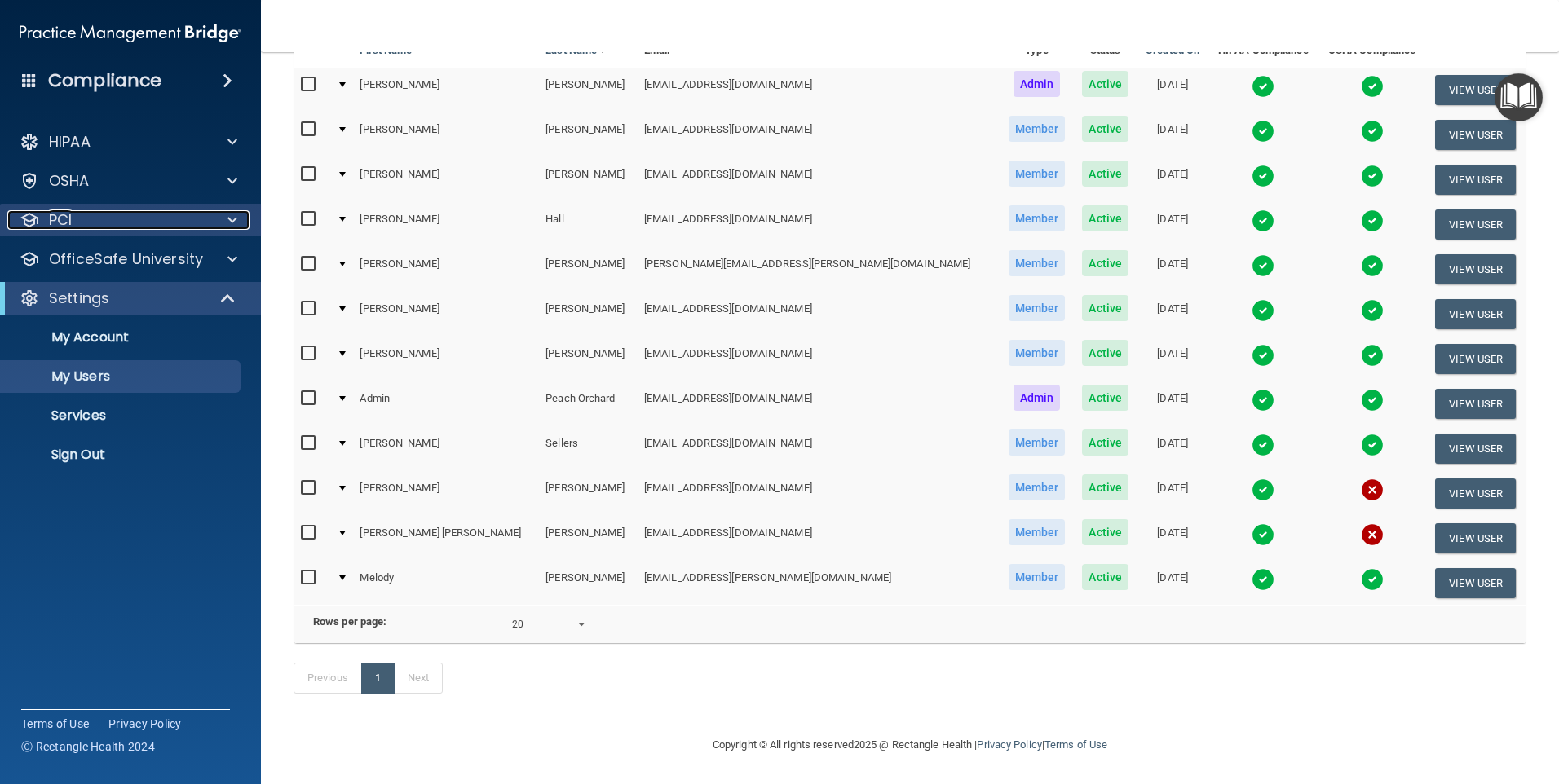
click at [70, 221] on p "PCI" at bounding box center [60, 220] width 23 height 20
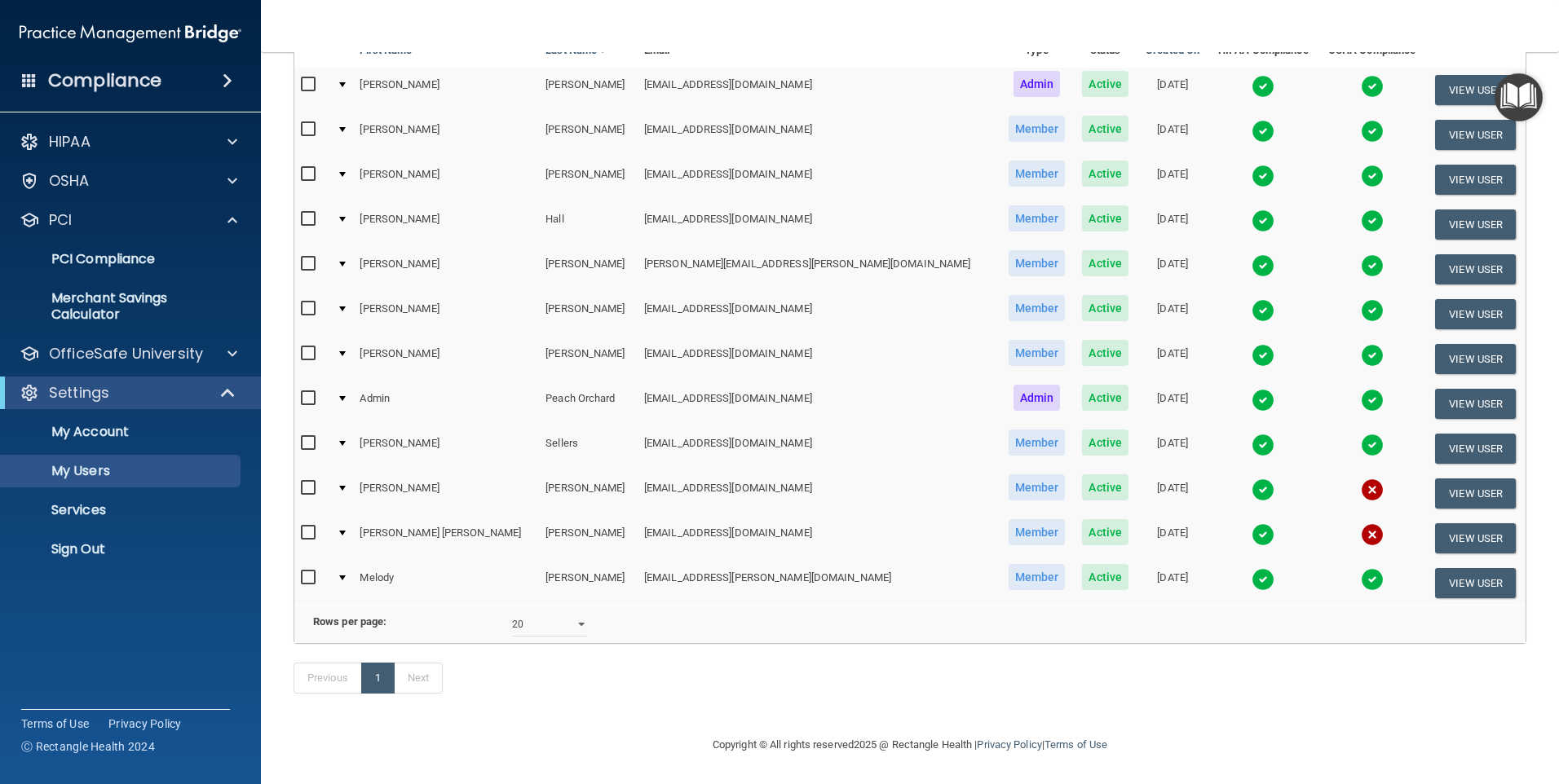
click at [228, 78] on span at bounding box center [227, 81] width 10 height 20
